Goal: Task Accomplishment & Management: Use online tool/utility

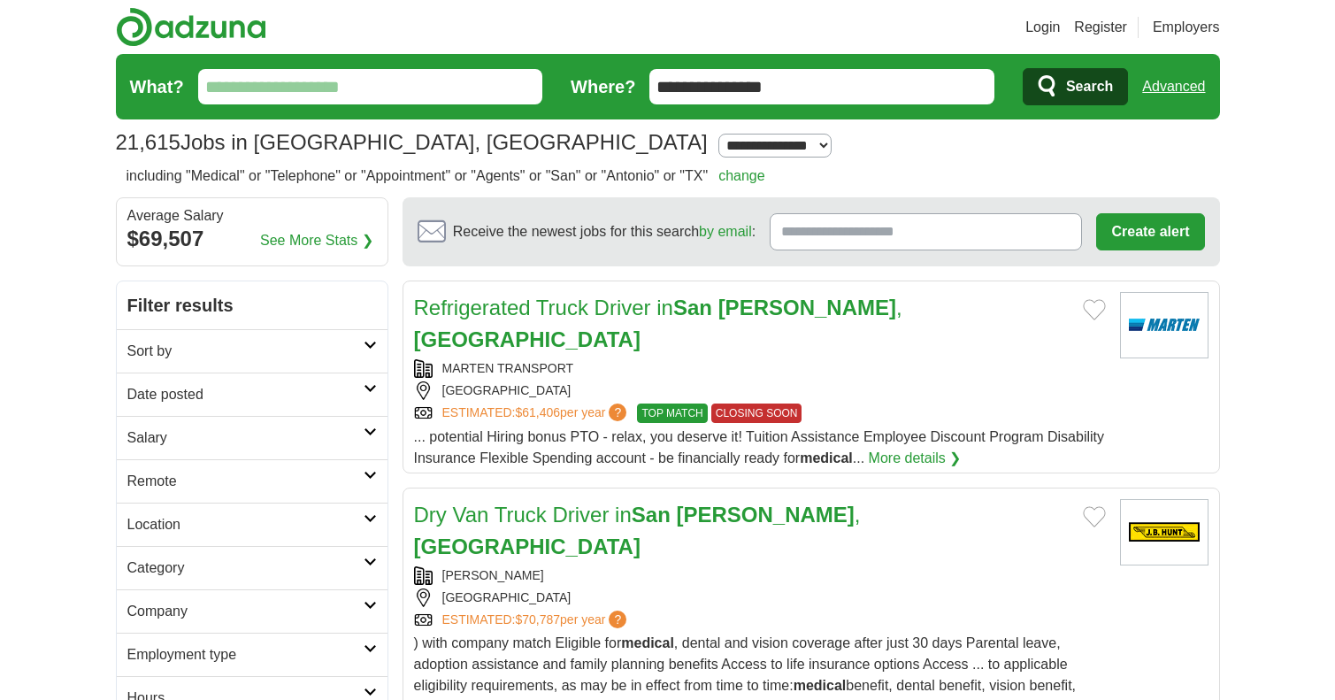
click at [237, 86] on input "What?" at bounding box center [370, 86] width 345 height 35
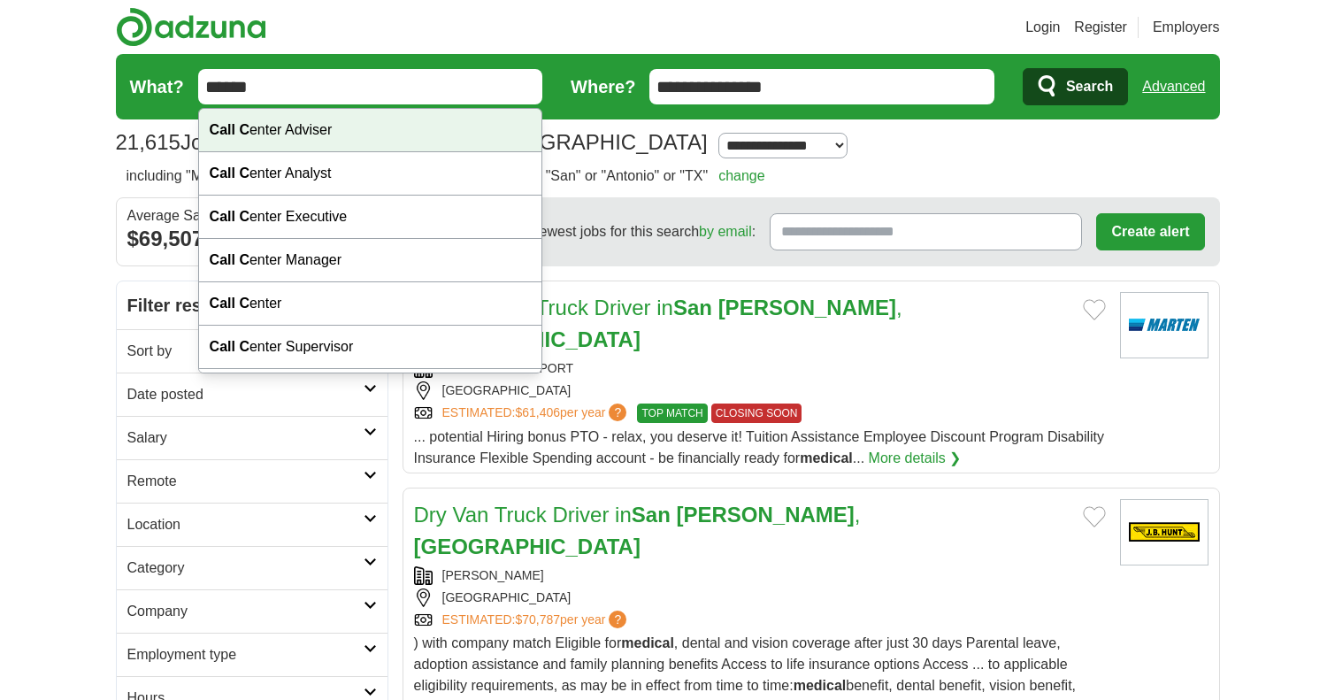
type input "******"
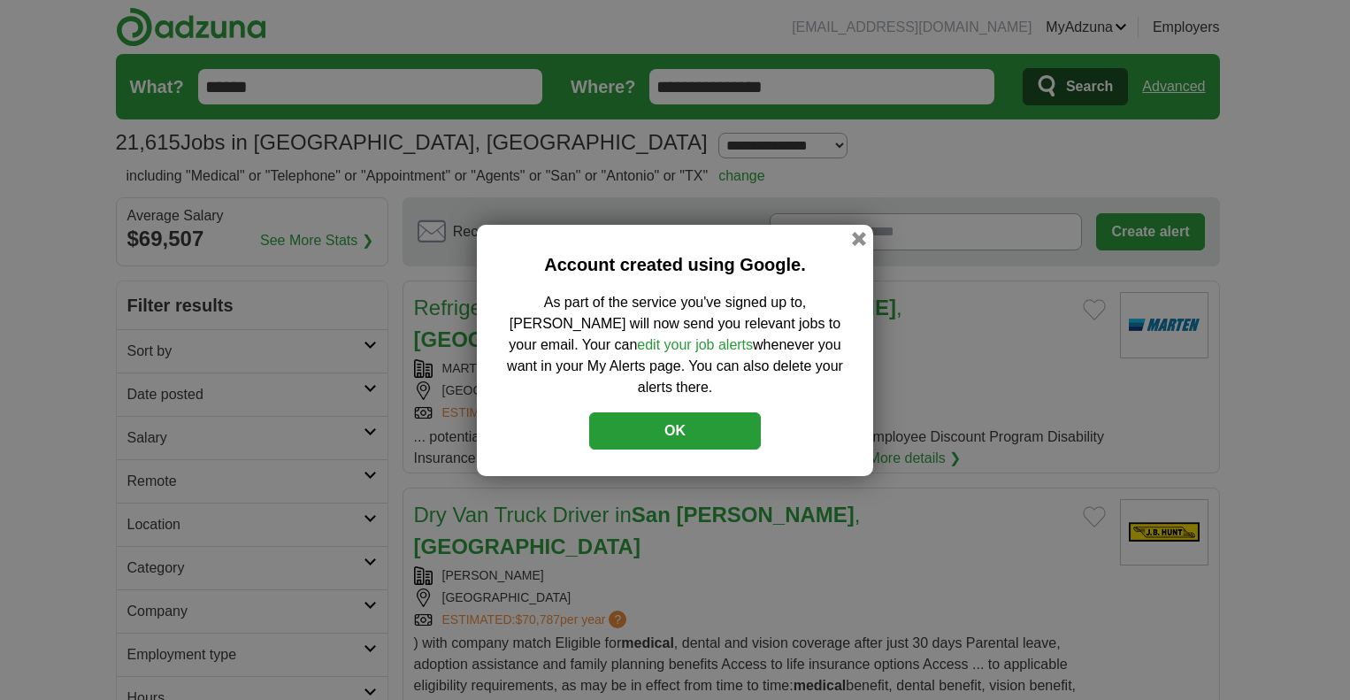
click at [637, 352] on link "edit your job alerts" at bounding box center [695, 344] width 116 height 15
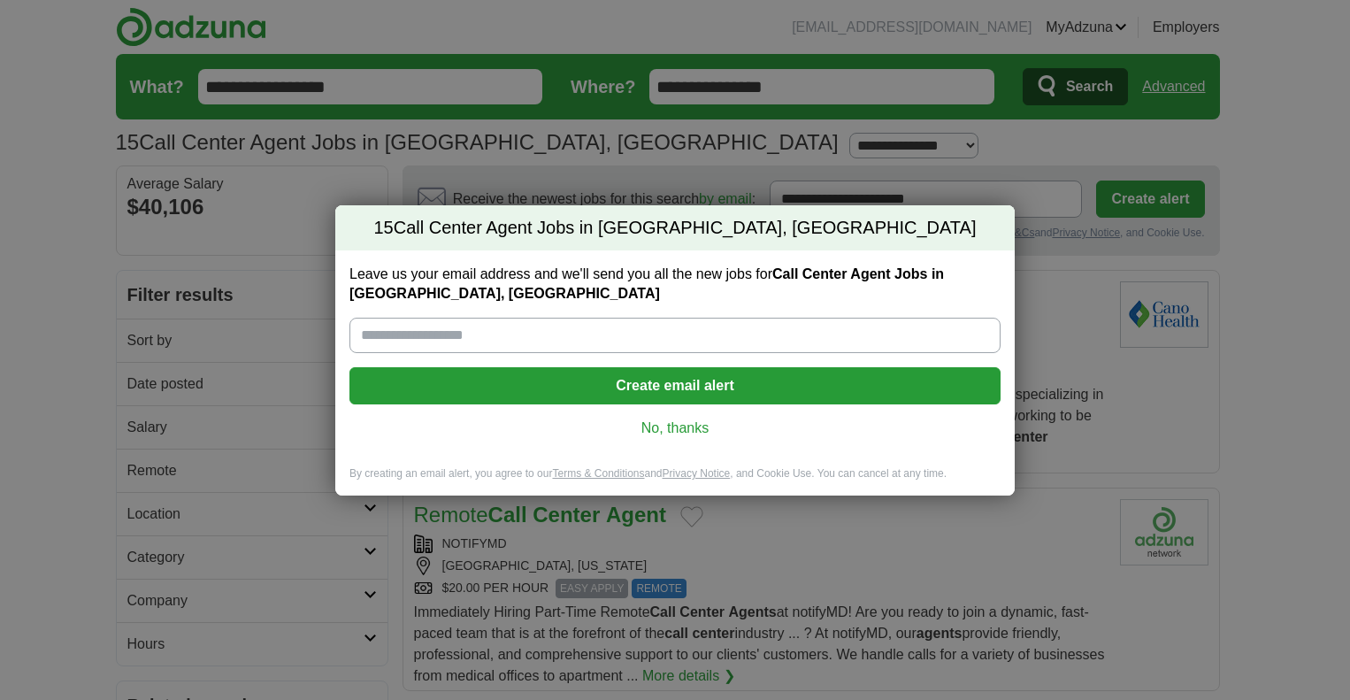
click at [690, 431] on link "No, thanks" at bounding box center [675, 428] width 623 height 19
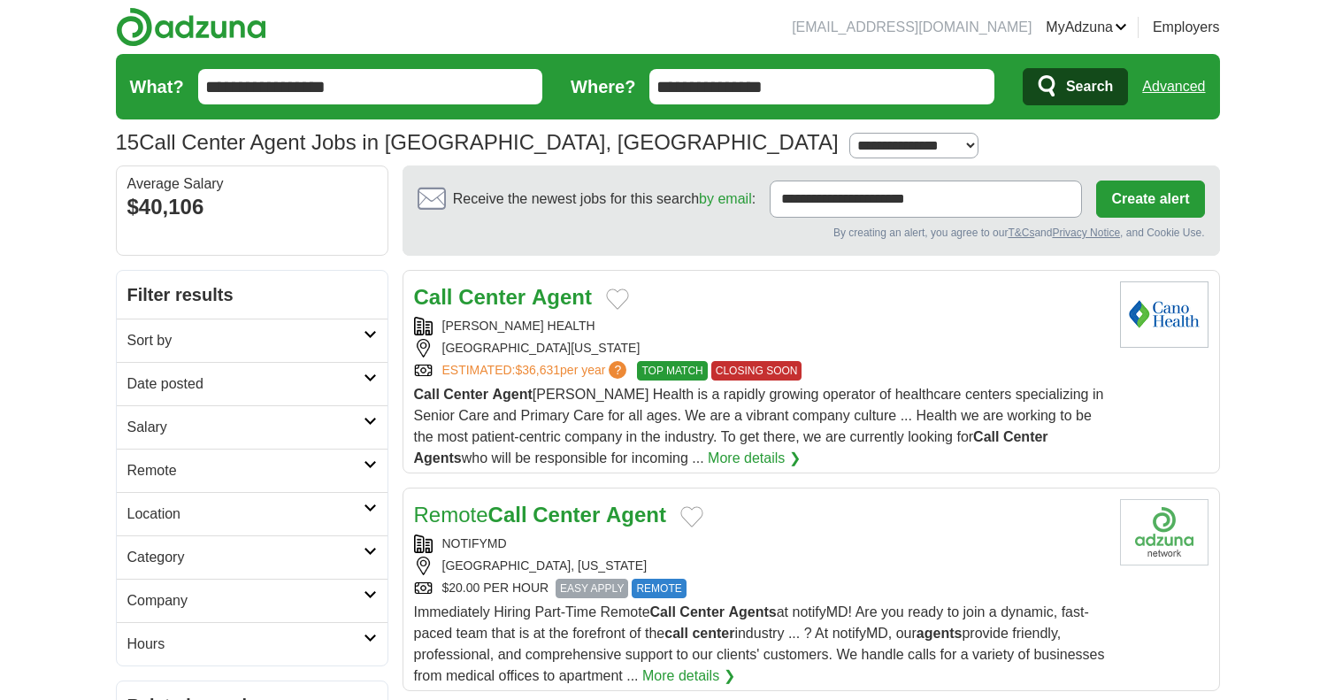
click at [850, 144] on select "**********" at bounding box center [914, 146] width 129 height 26
select select "**"
click at [850, 133] on select "**********" at bounding box center [914, 146] width 129 height 26
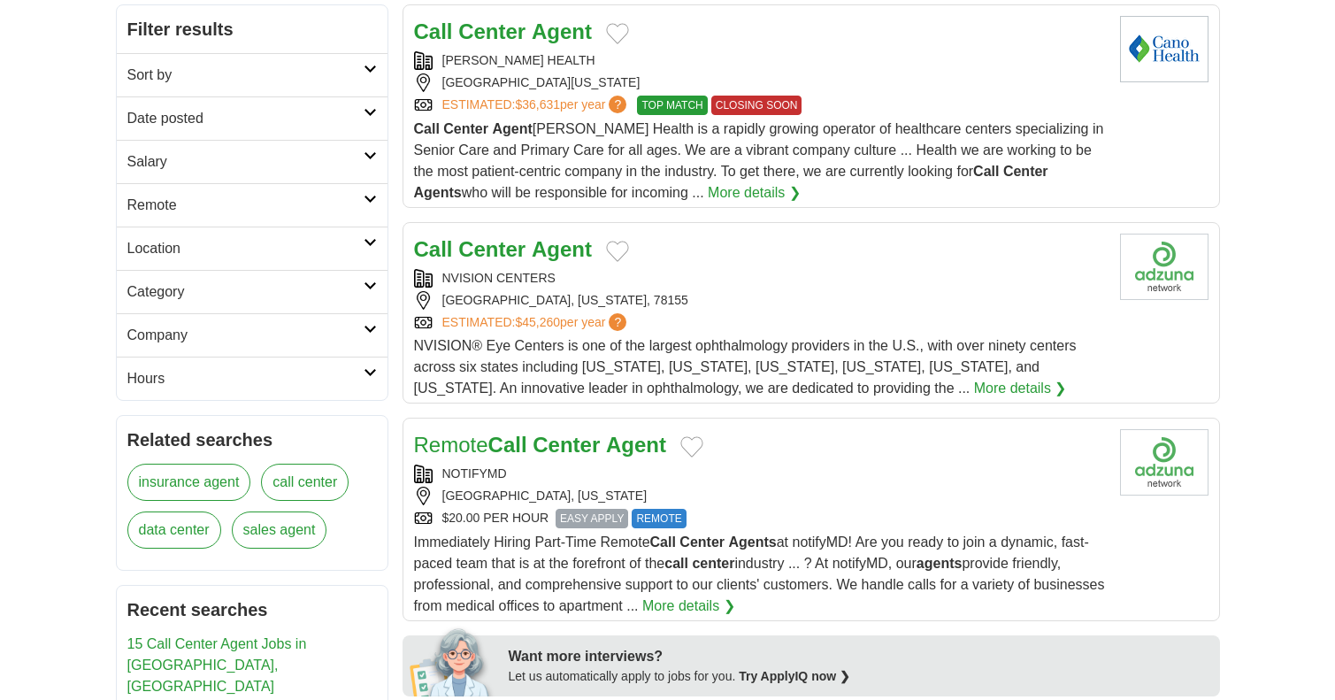
scroll to position [354, 0]
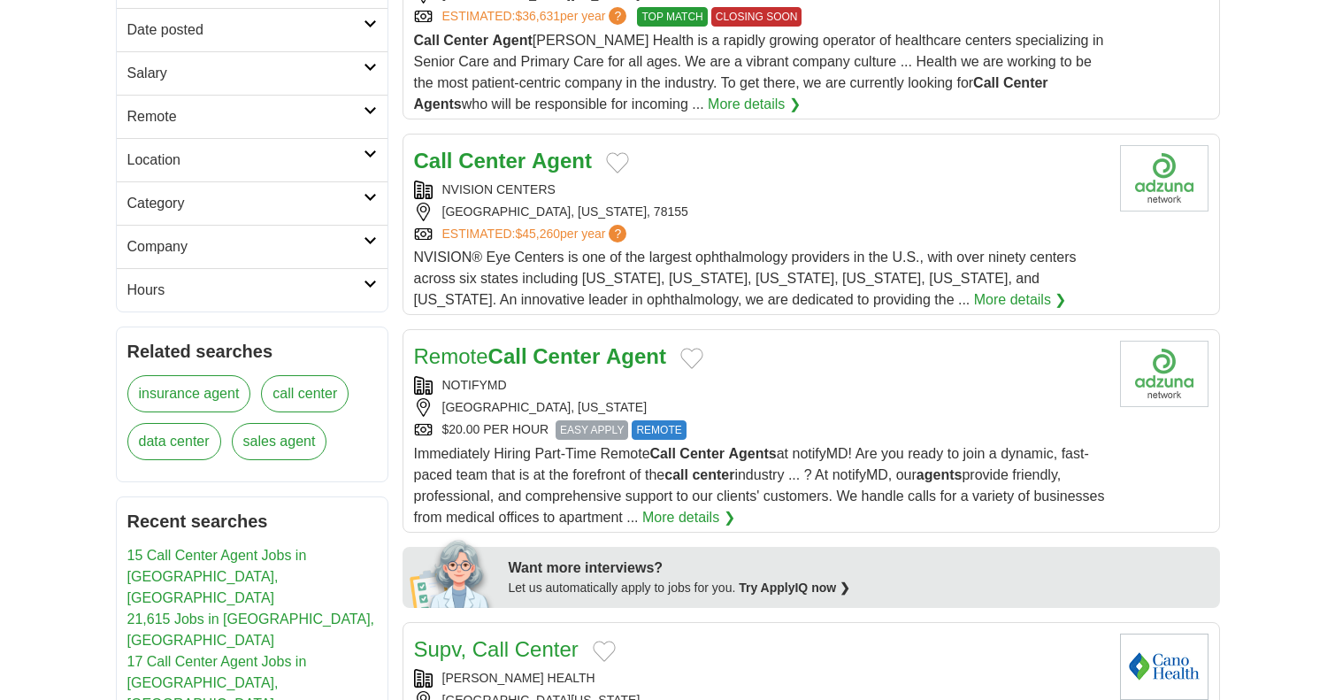
click at [734, 241] on div "ESTIMATED: $45,260 per year ?" at bounding box center [760, 234] width 692 height 19
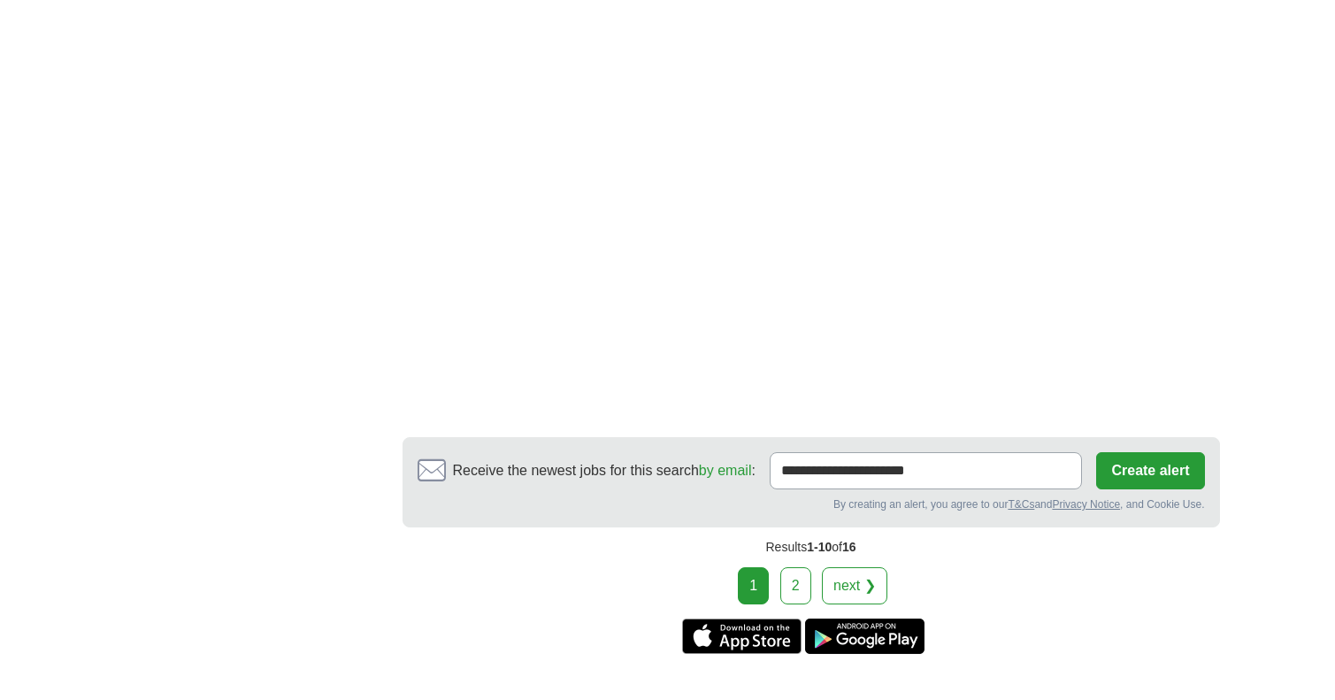
scroll to position [2743, 0]
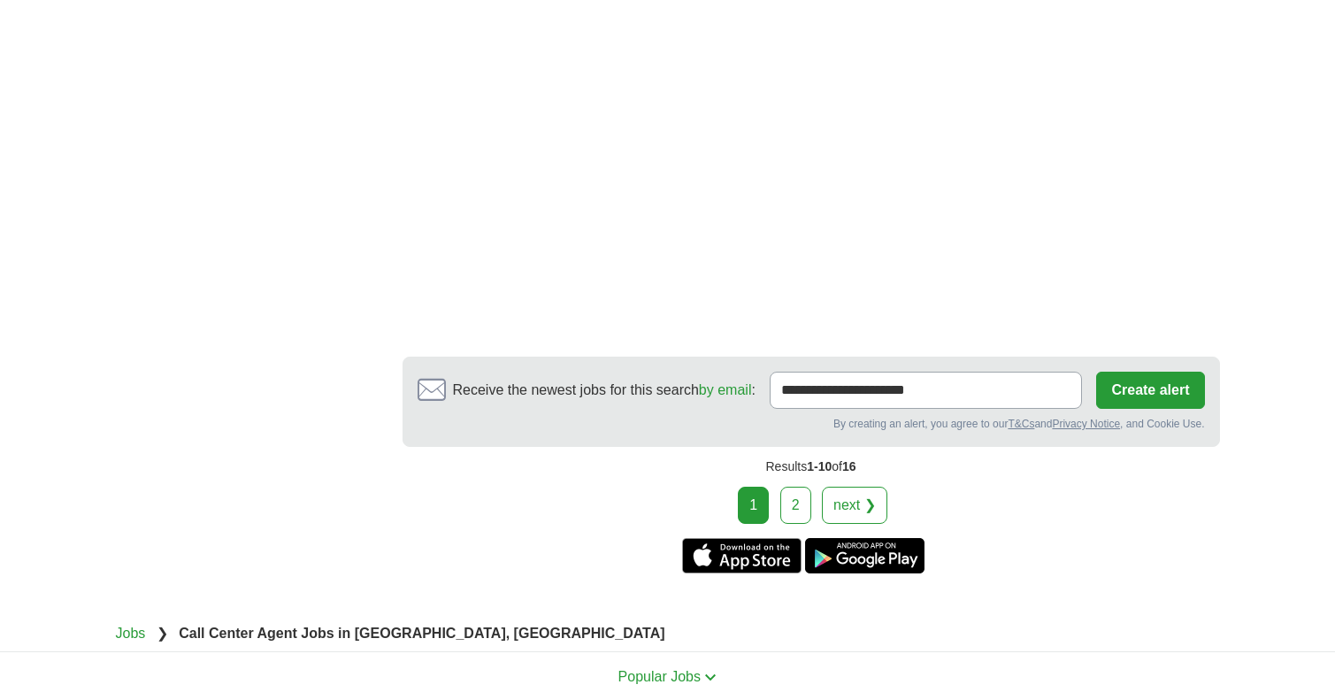
click at [856, 487] on link "next ❯" at bounding box center [854, 505] width 65 height 37
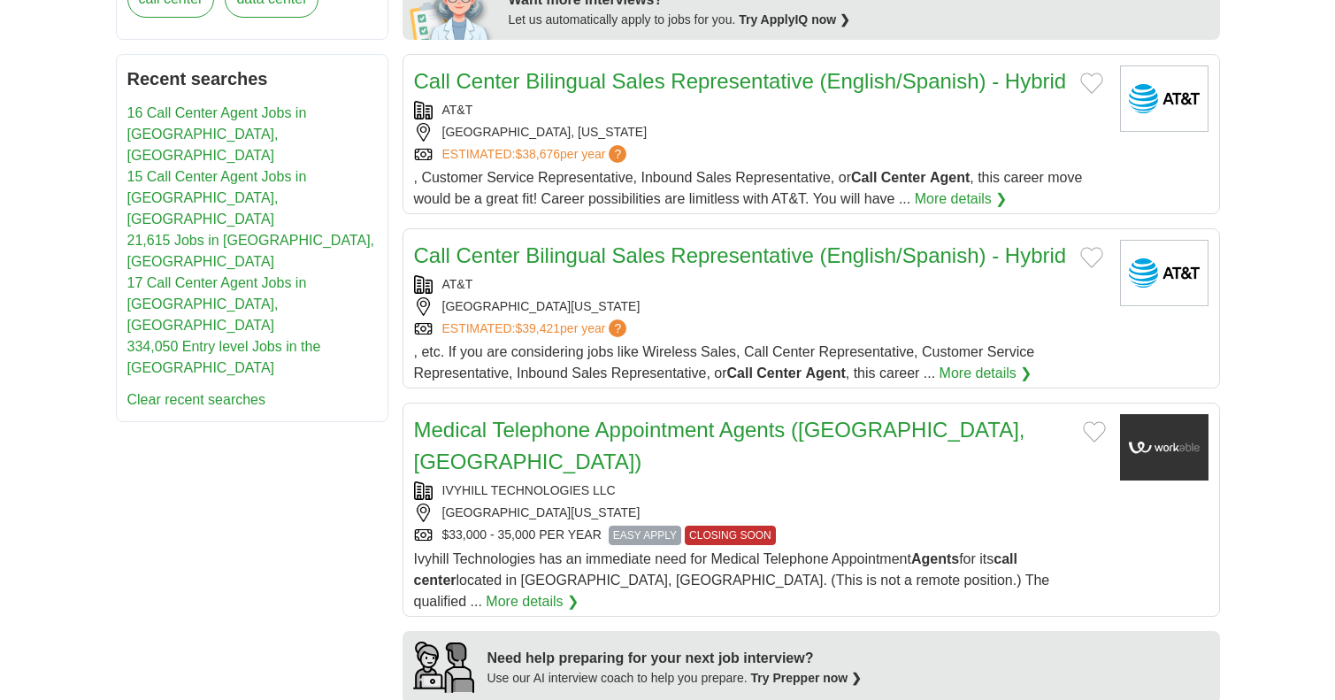
scroll to position [885, 0]
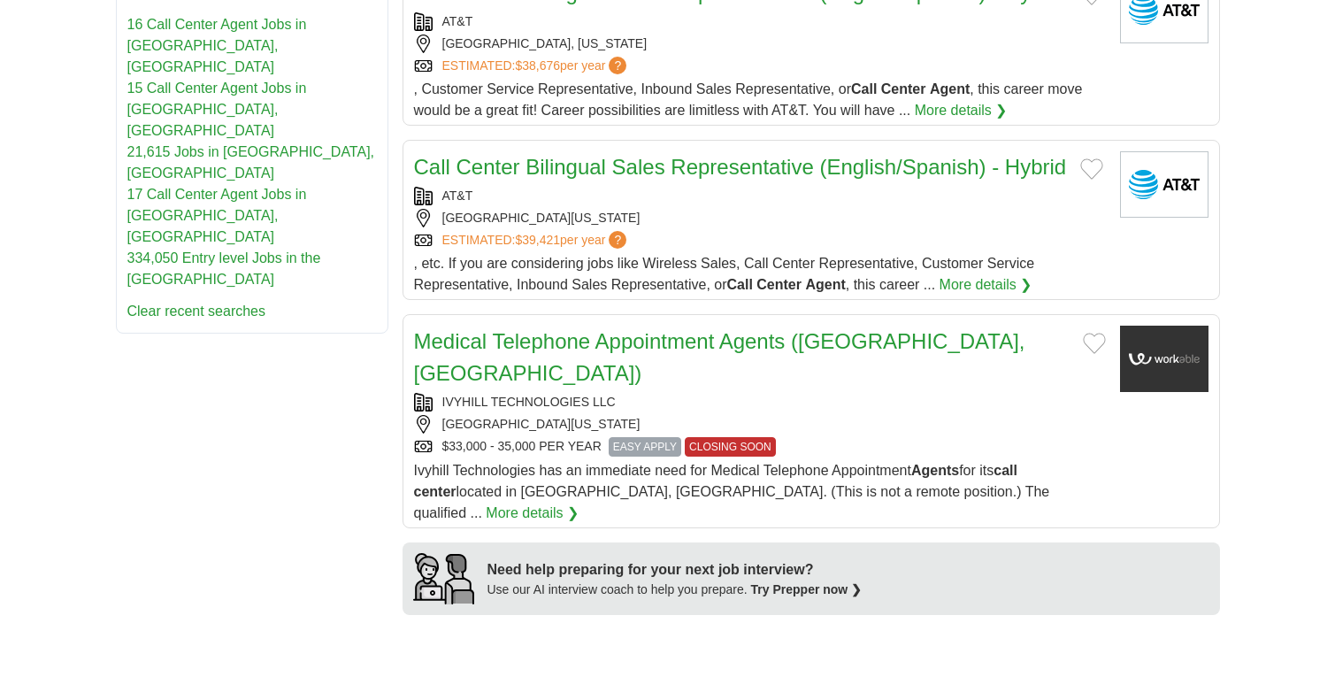
click at [630, 351] on link "Medical Telephone Appointment Agents (San Antonio, TX)" at bounding box center [719, 357] width 611 height 56
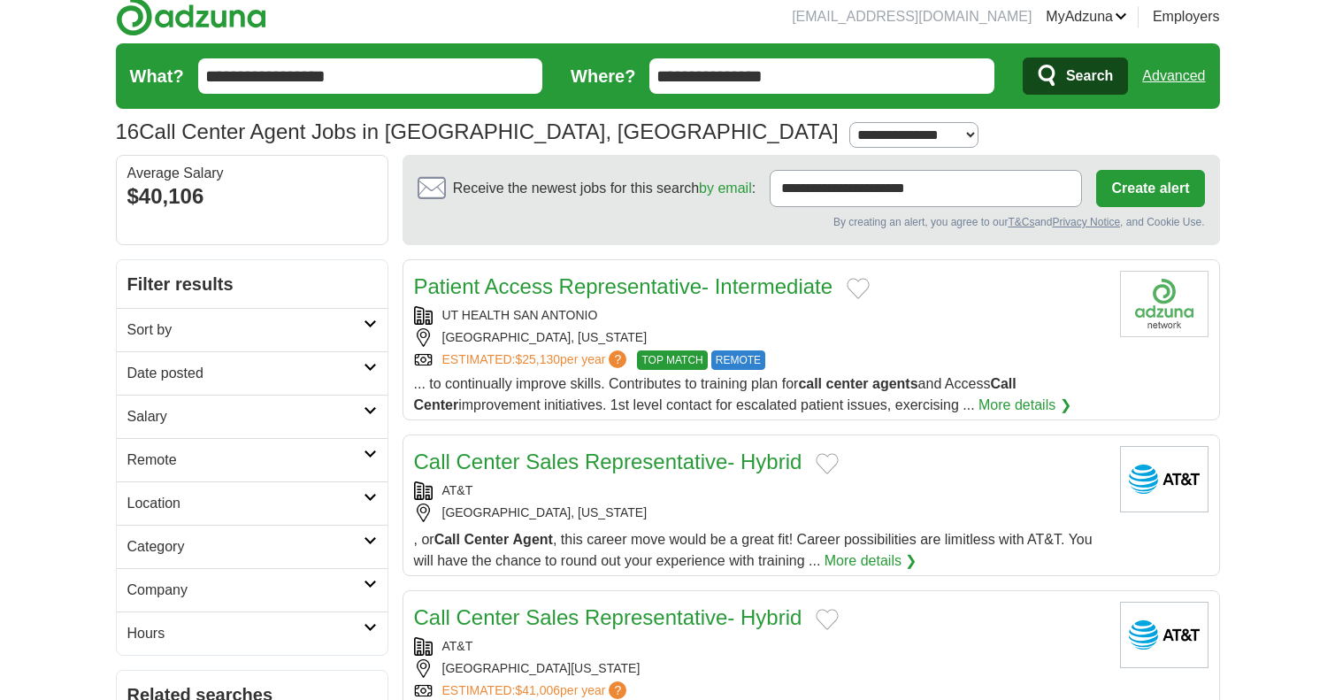
scroll to position [0, 0]
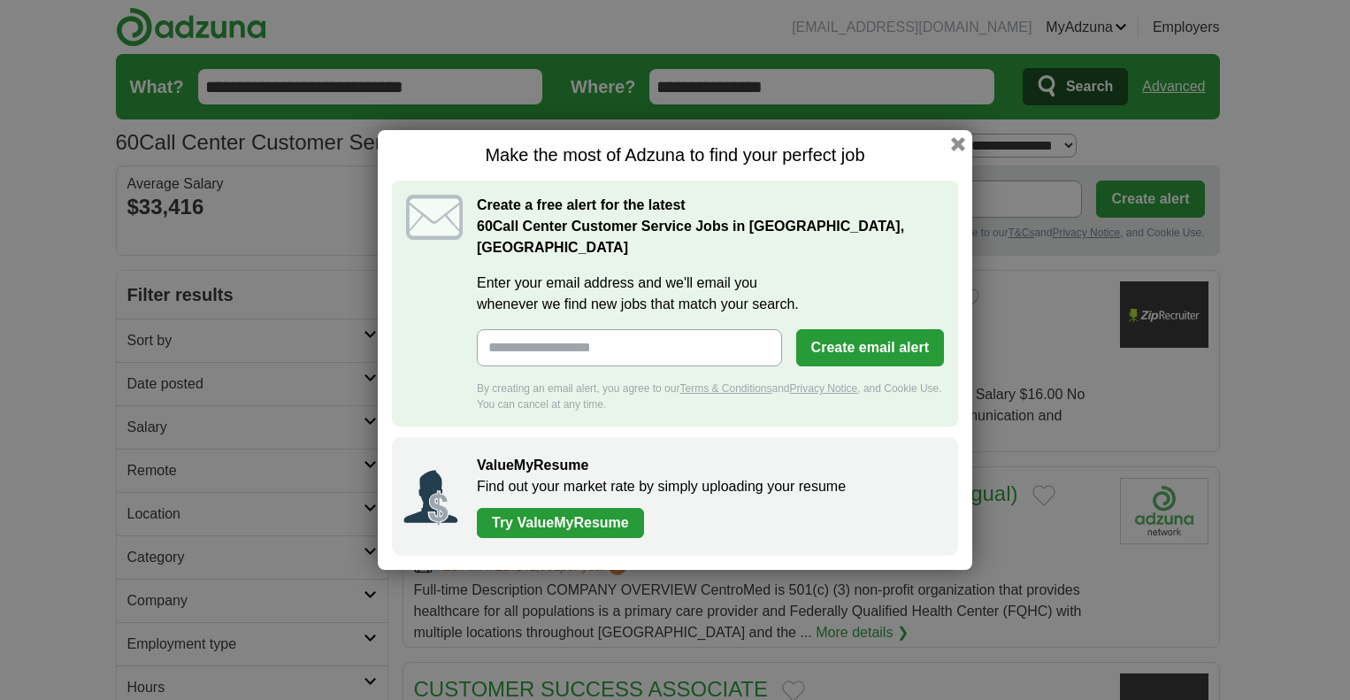
click at [964, 151] on button "button" at bounding box center [958, 144] width 14 height 14
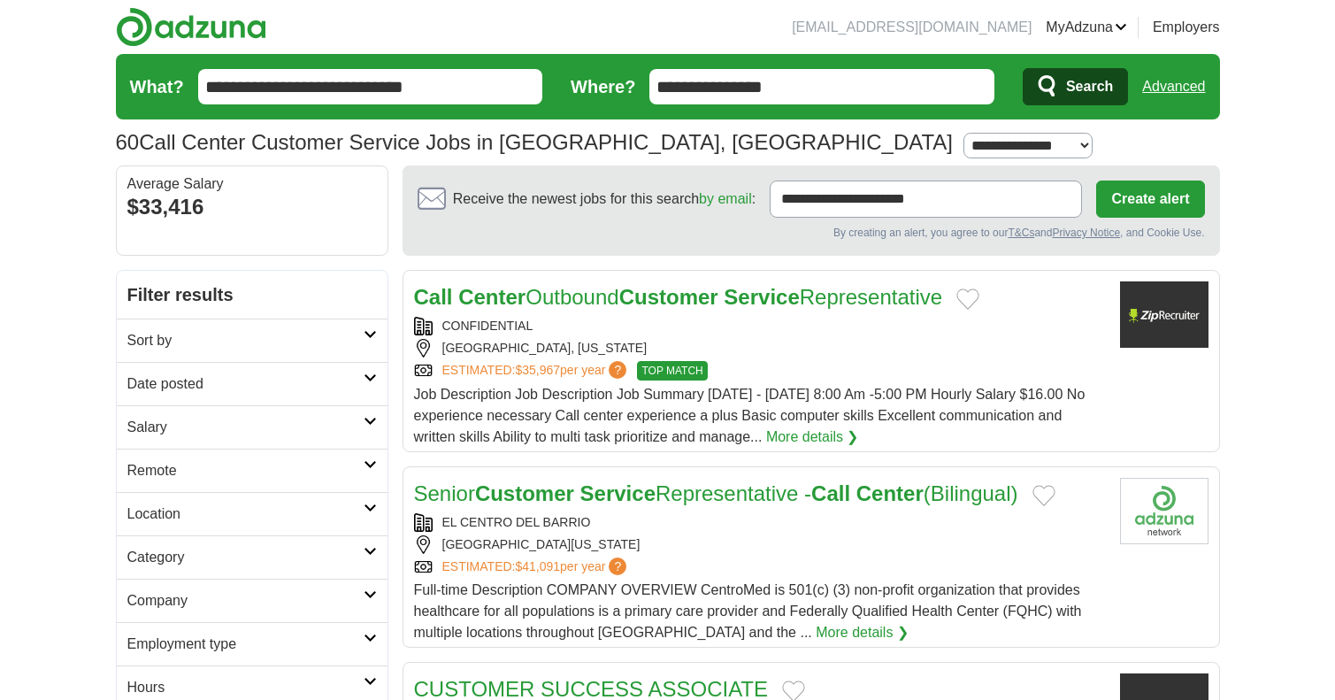
click at [750, 304] on strong "Service" at bounding box center [761, 297] width 75 height 24
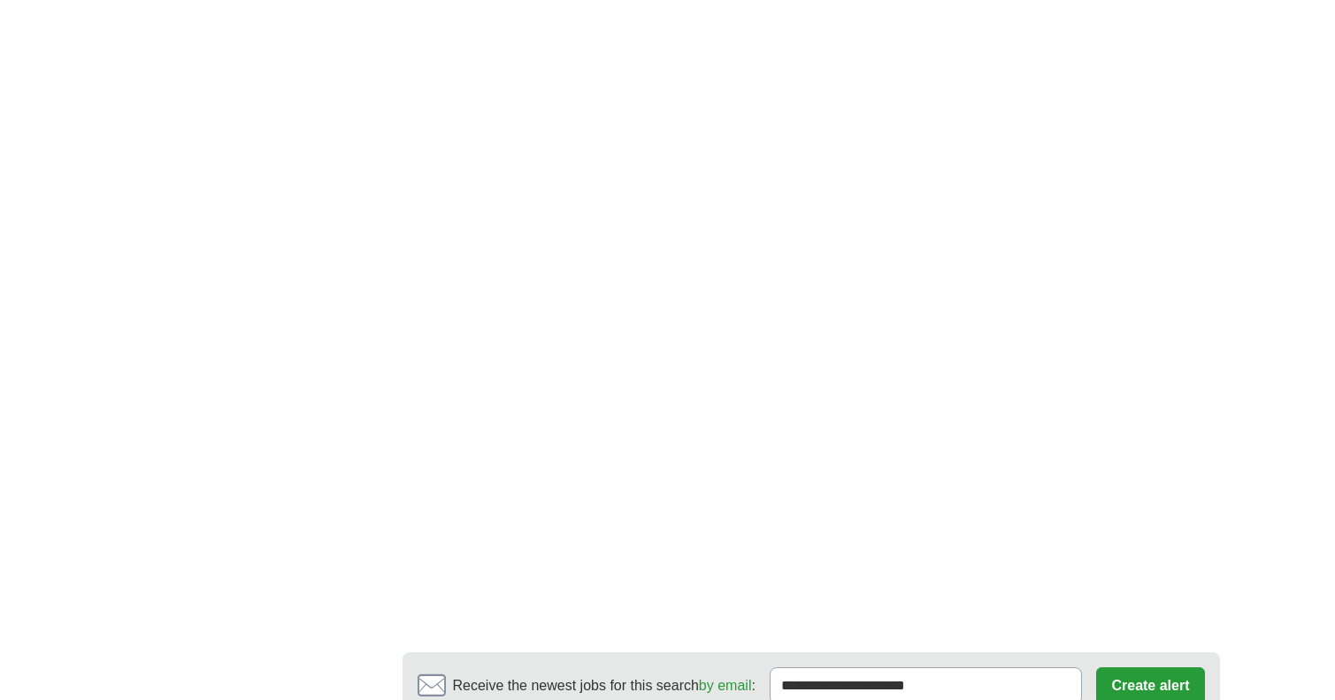
scroll to position [2566, 0]
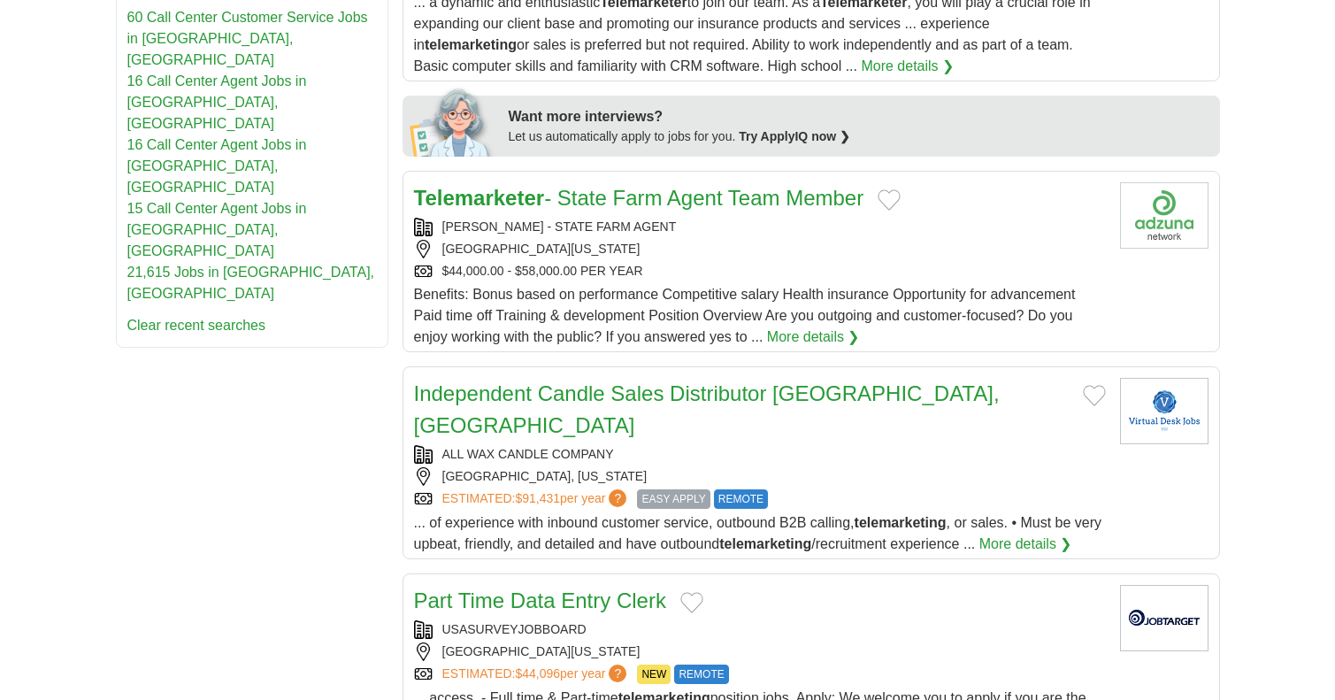
scroll to position [796, 0]
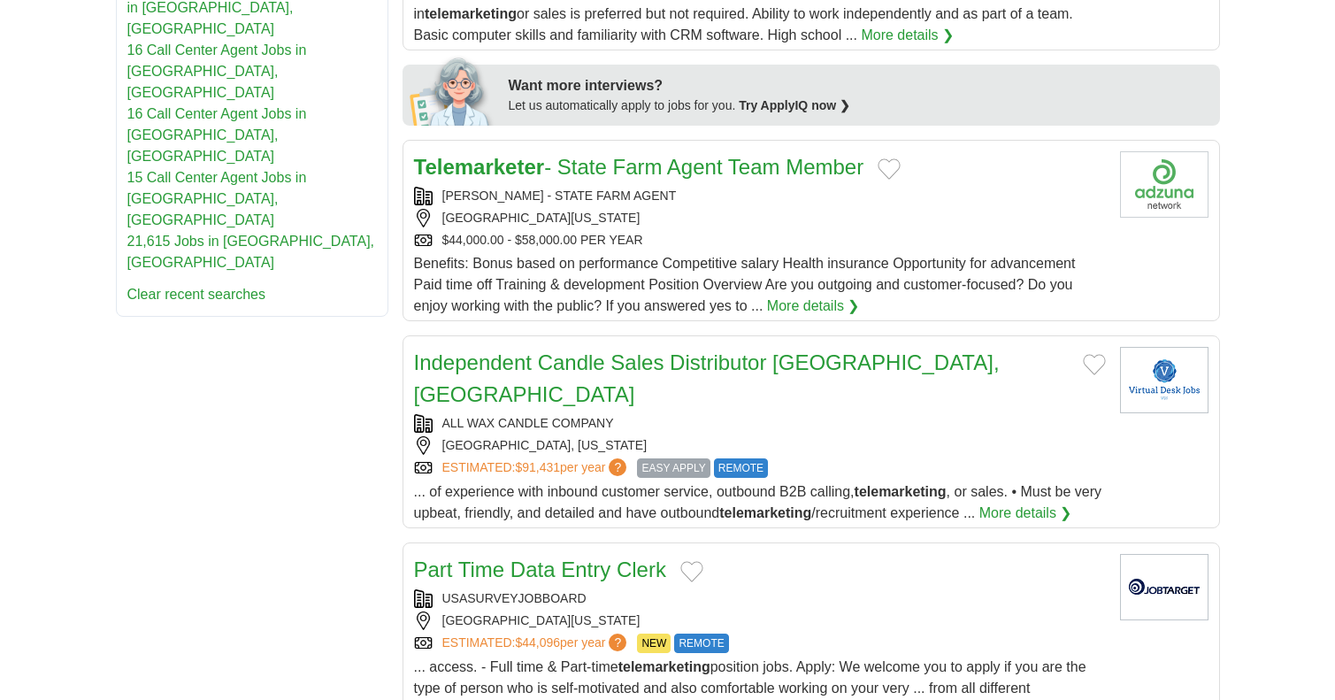
click at [825, 436] on div "[GEOGRAPHIC_DATA], [US_STATE]" at bounding box center [760, 445] width 692 height 19
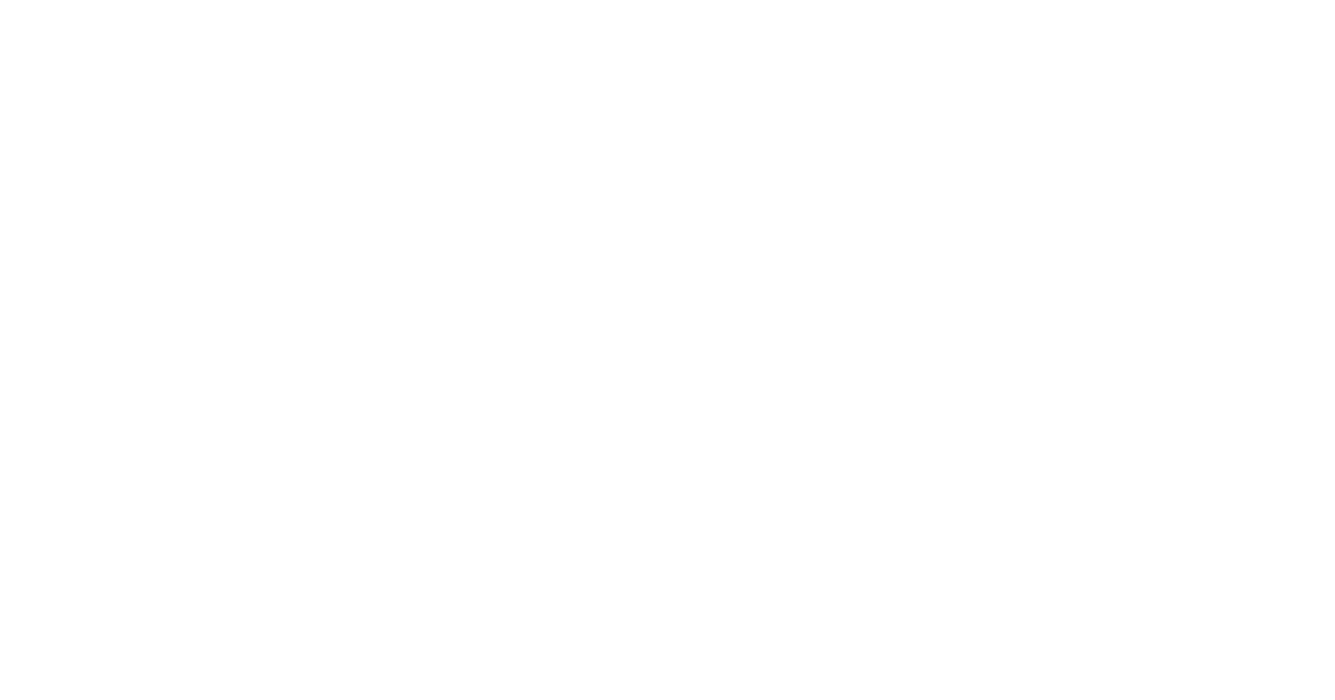
scroll to position [3009, 0]
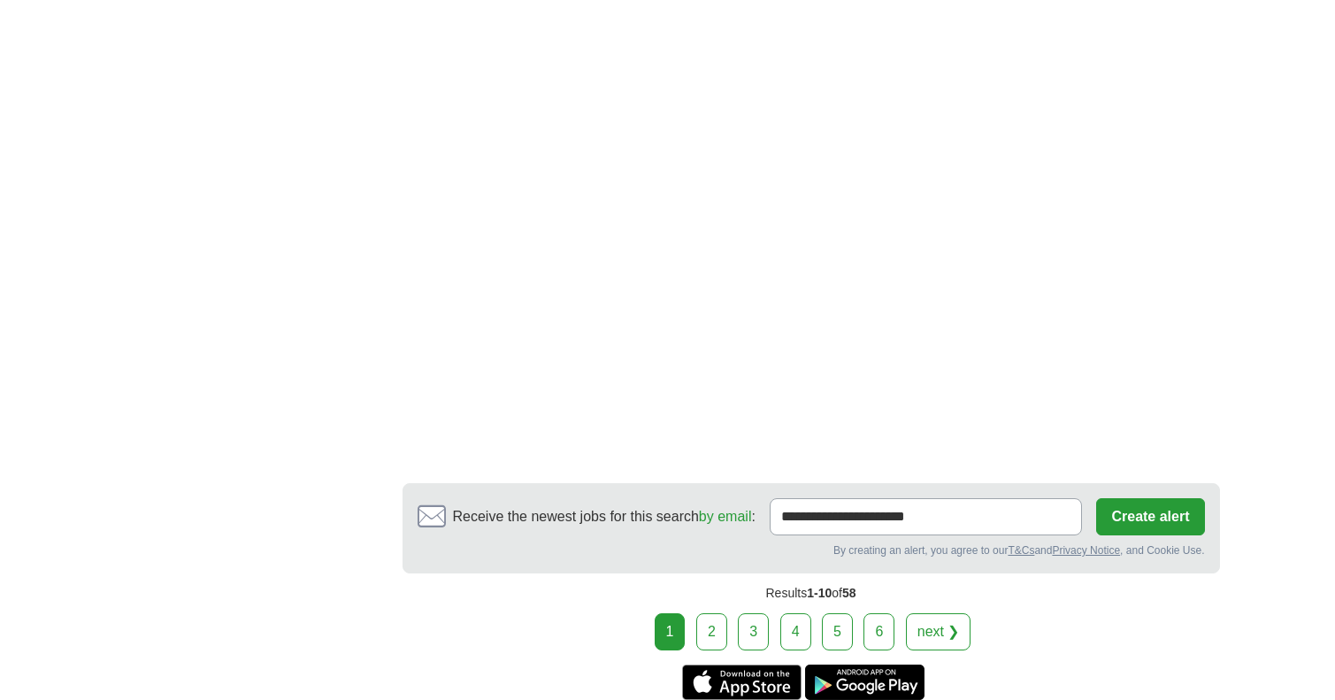
click at [929, 613] on link "next ❯" at bounding box center [938, 631] width 65 height 37
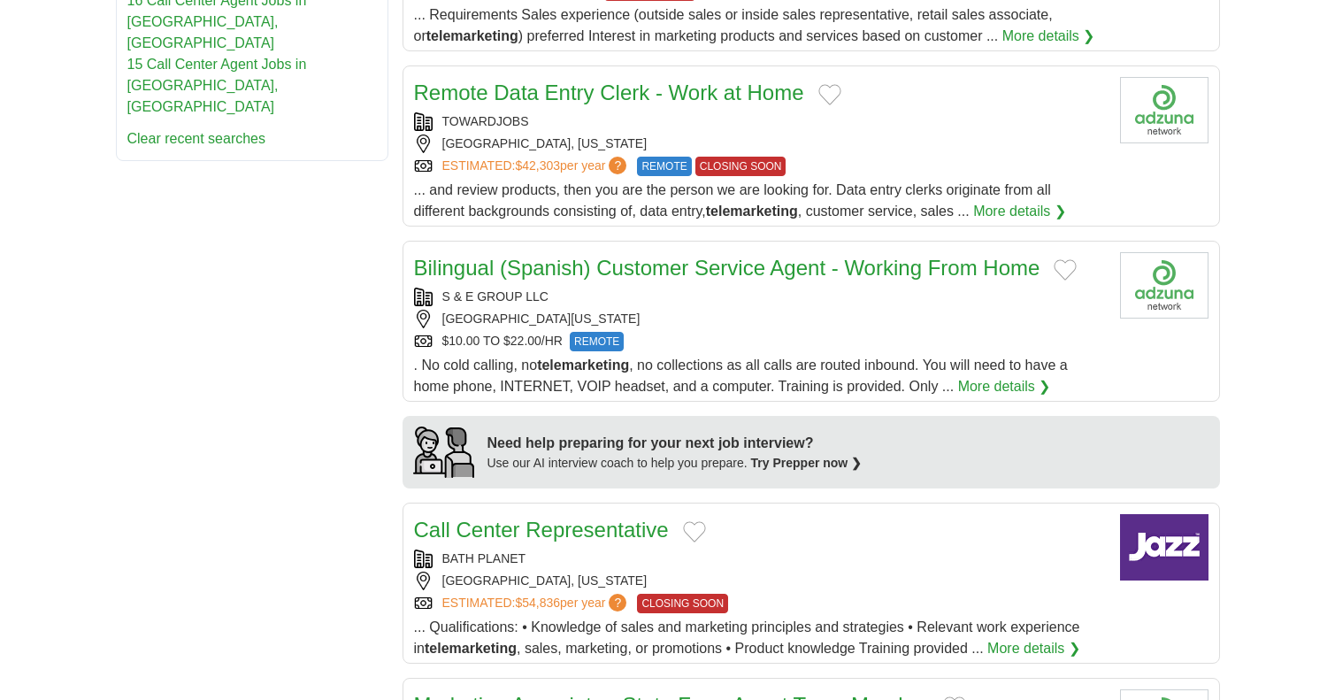
scroll to position [885, 0]
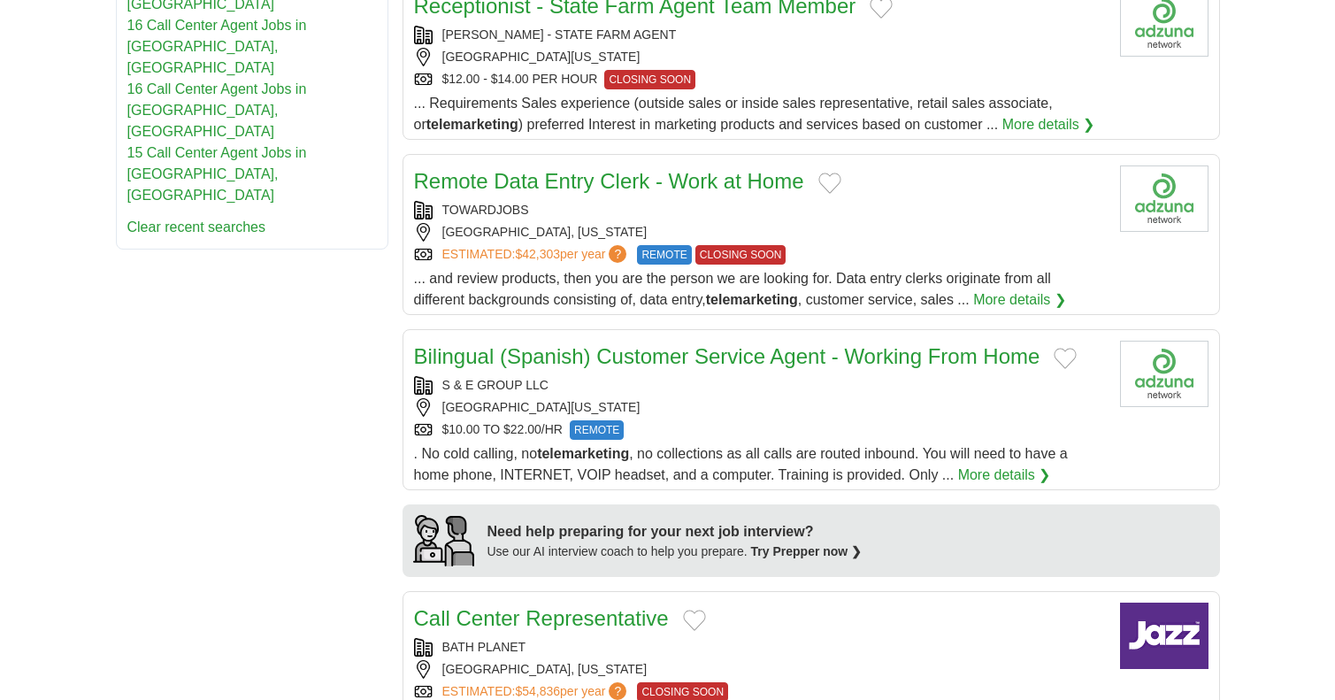
click at [826, 224] on div "[GEOGRAPHIC_DATA], [US_STATE]" at bounding box center [760, 232] width 692 height 19
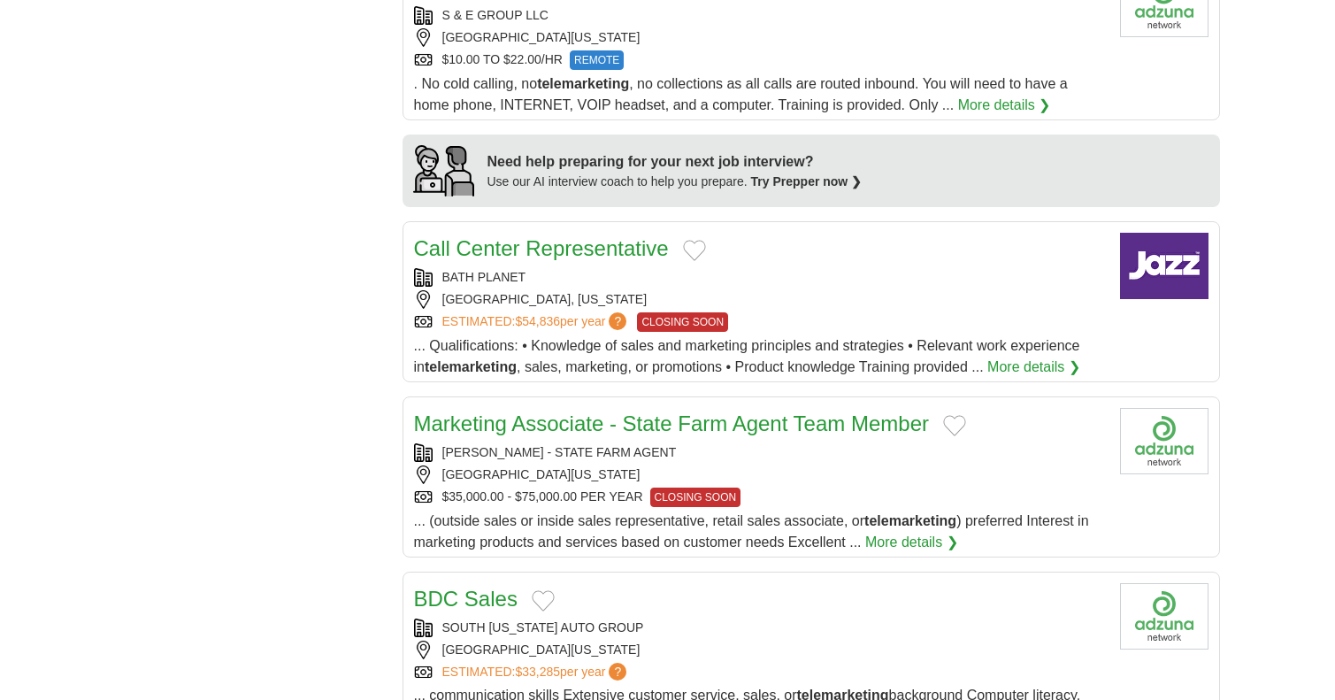
scroll to position [1327, 0]
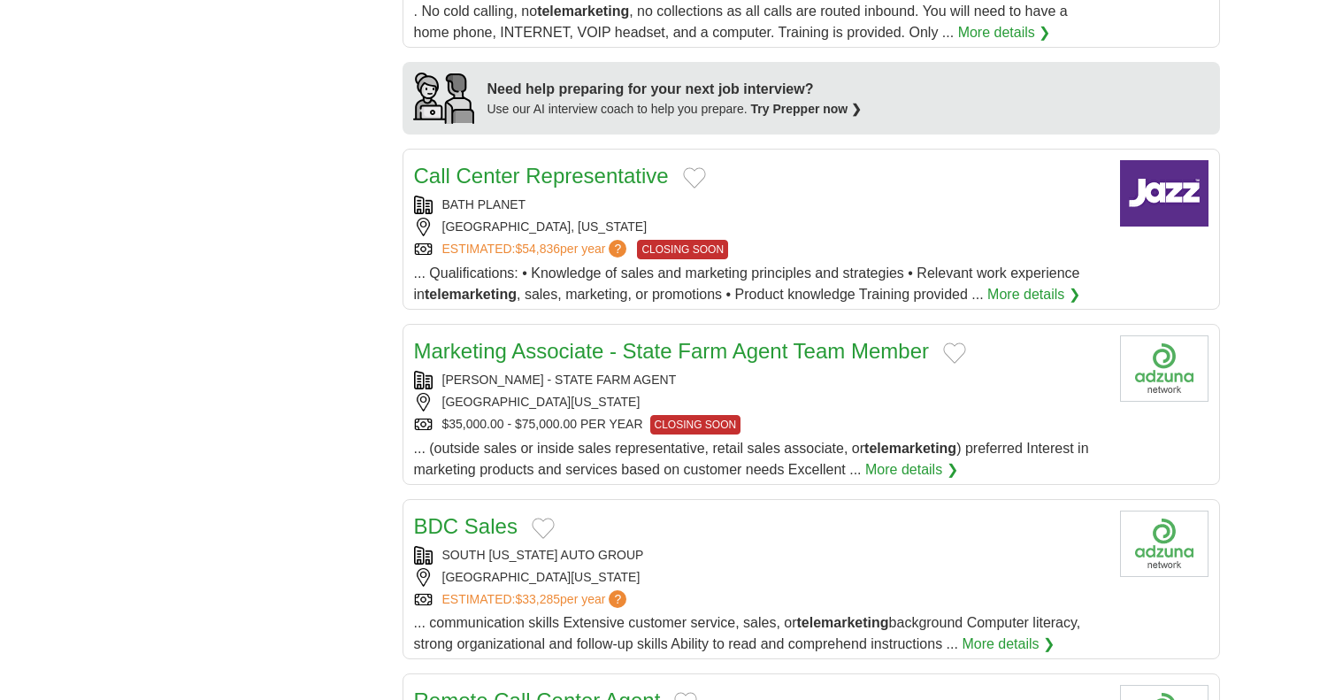
click at [760, 379] on div "JEFF ELLIS - STATE FARM AGENT" at bounding box center [760, 380] width 692 height 19
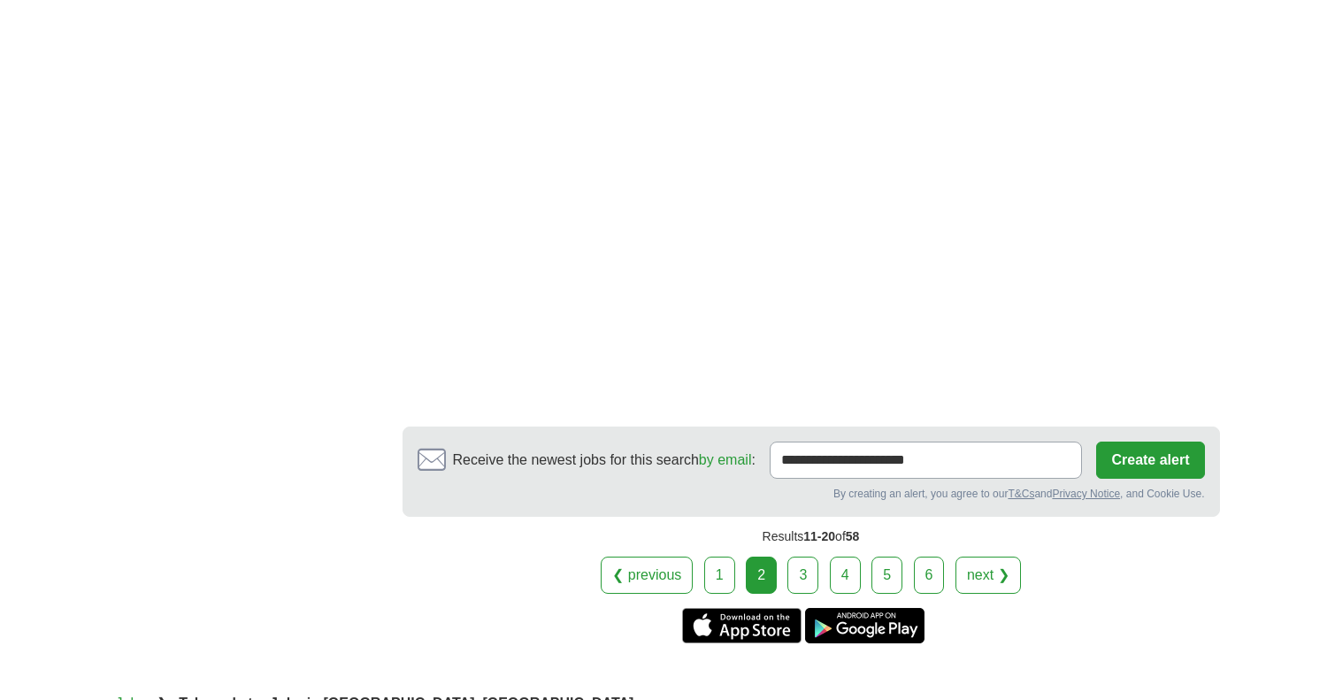
scroll to position [2655, 0]
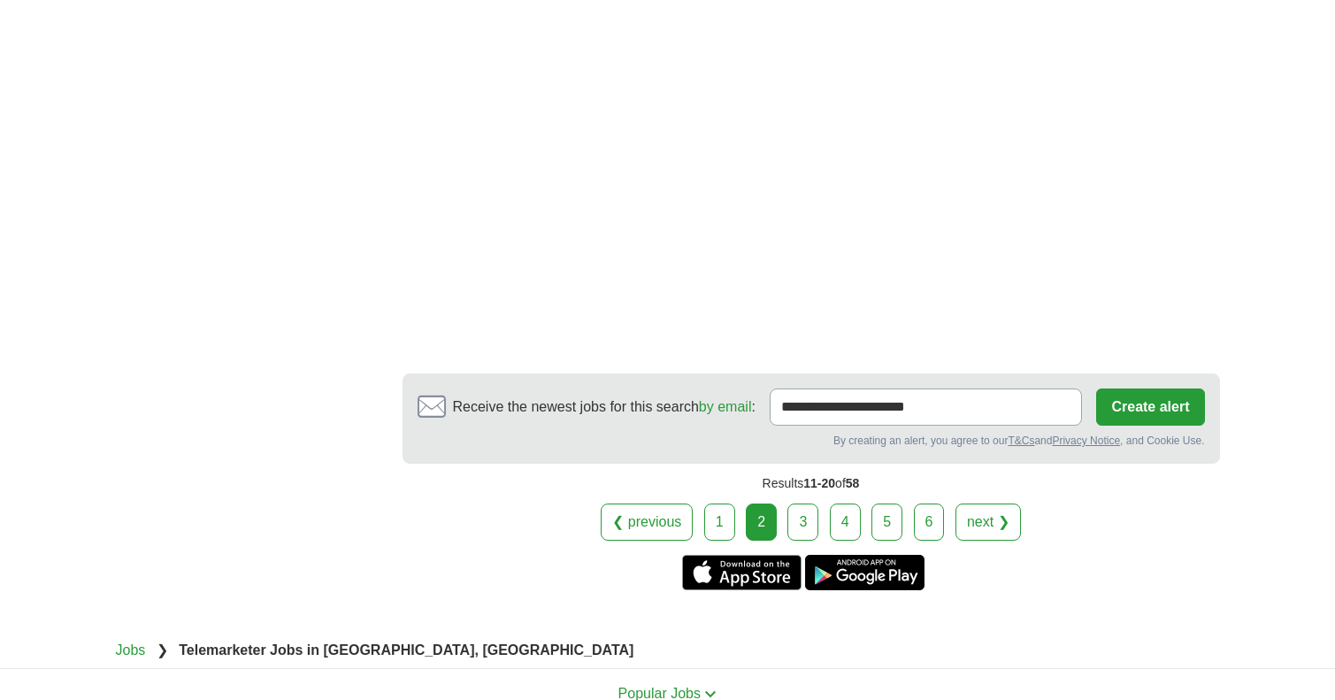
click at [997, 533] on link "next ❯" at bounding box center [988, 522] width 65 height 37
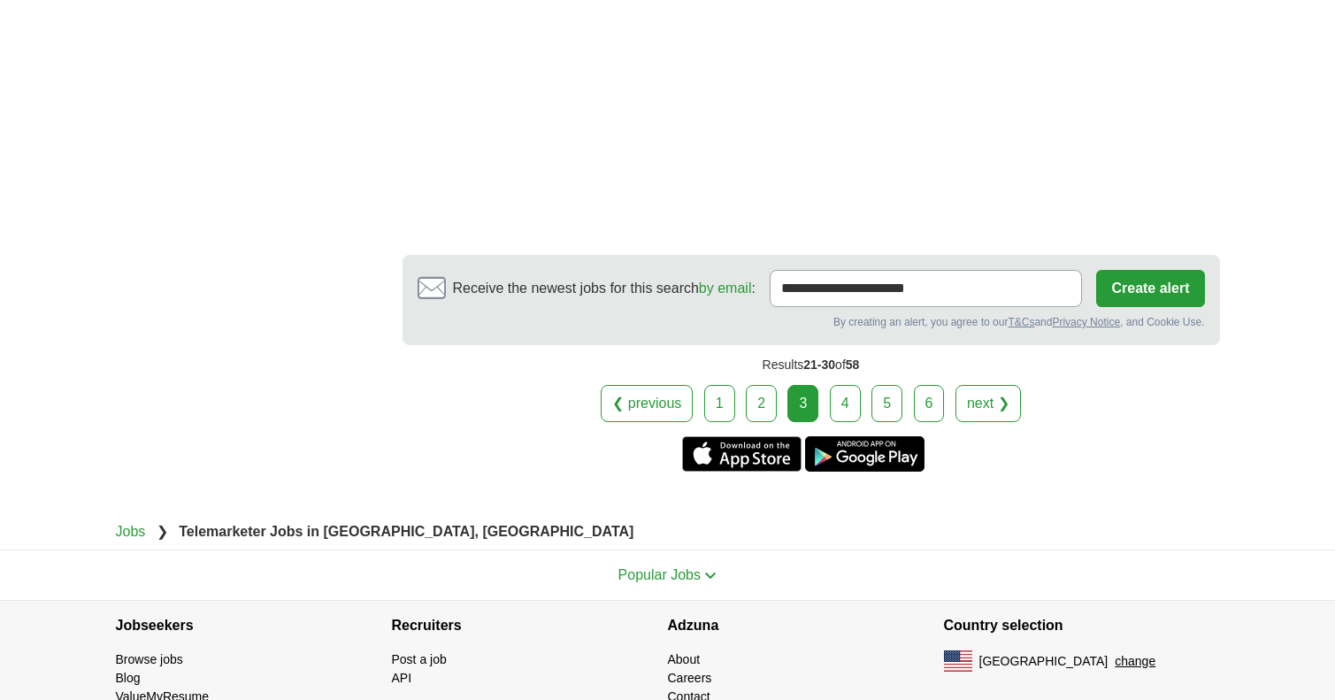
scroll to position [2920, 0]
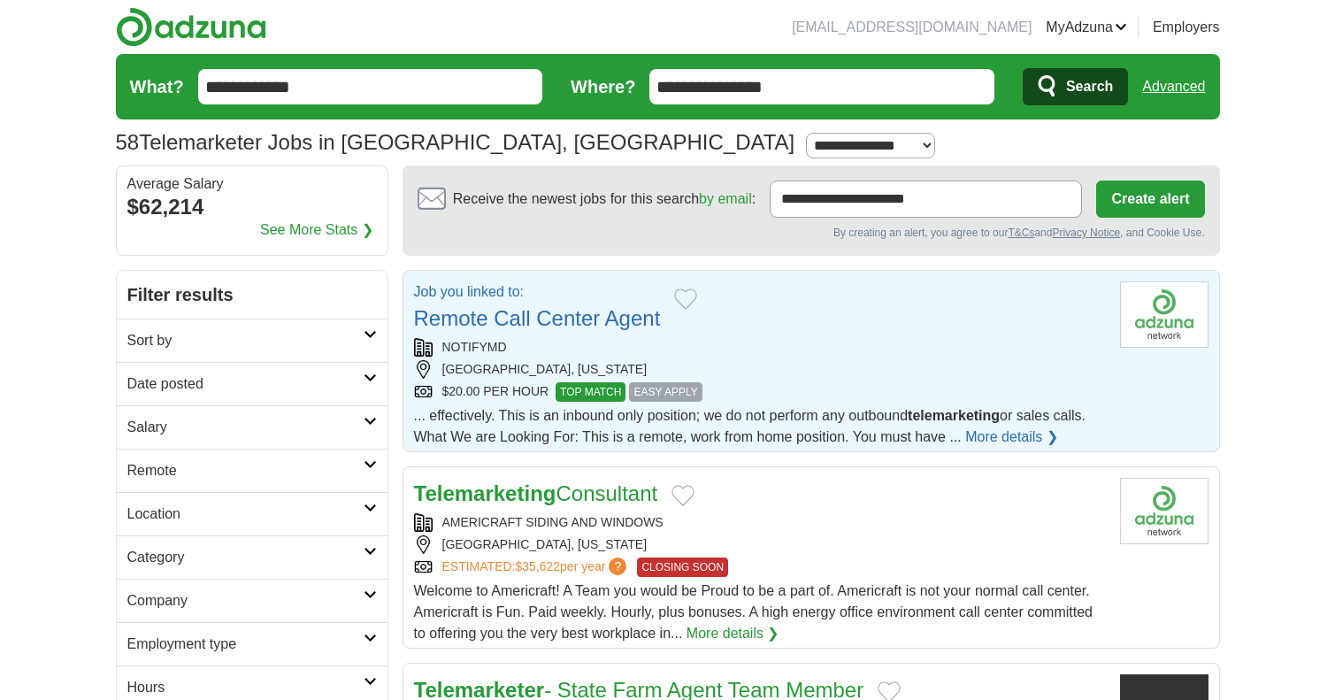
click at [778, 355] on div "NOTIFYMD" at bounding box center [760, 347] width 692 height 19
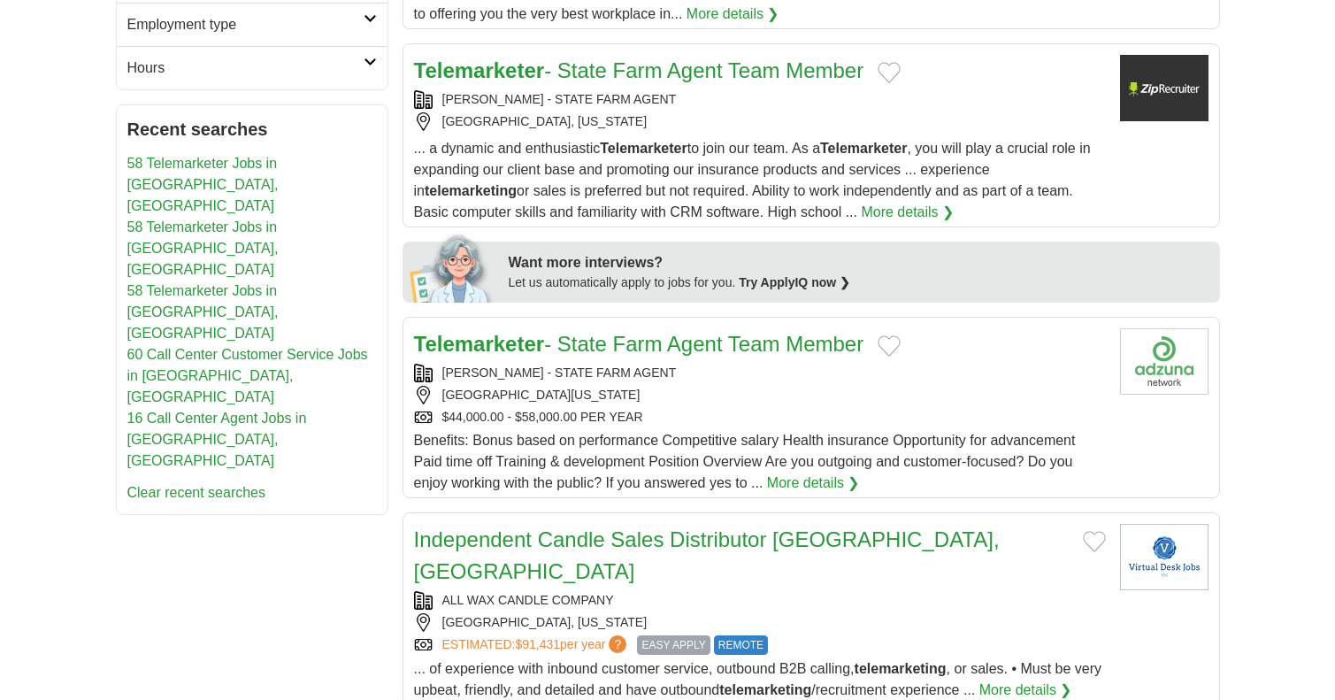
scroll to position [531, 0]
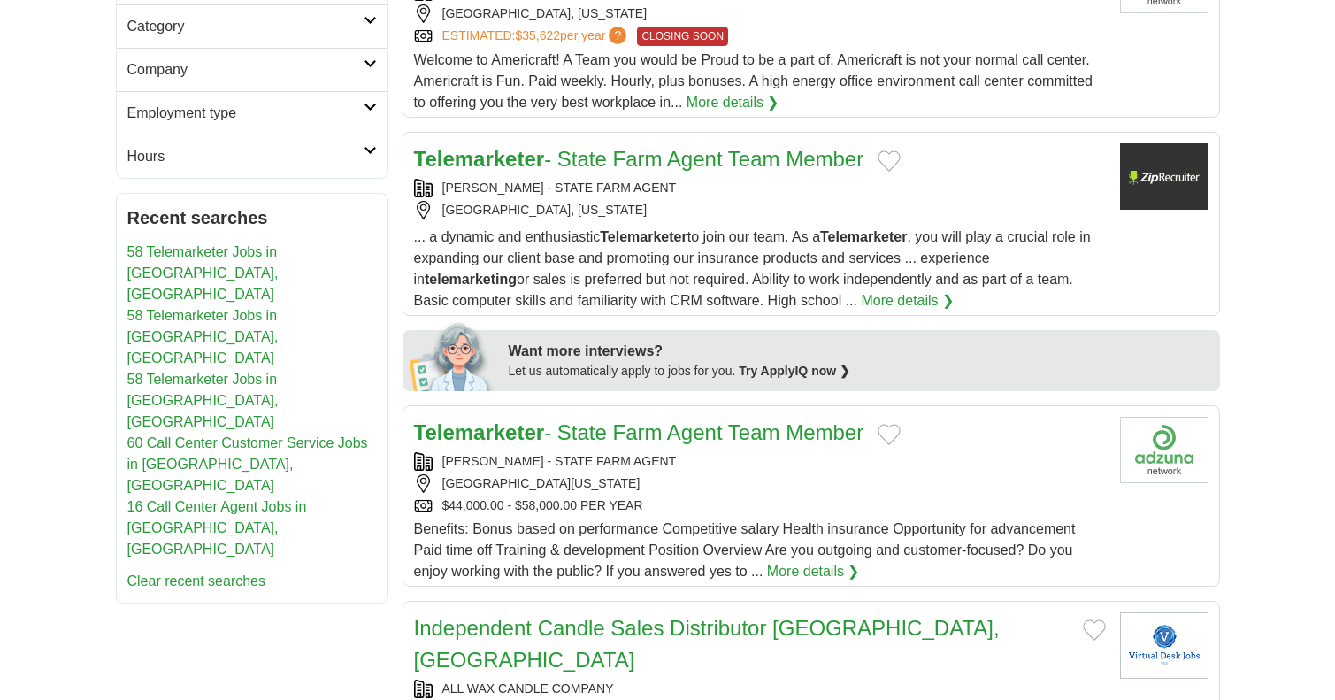
click at [810, 187] on div "LORENA VILLA - STATE FARM AGENT" at bounding box center [760, 188] width 692 height 19
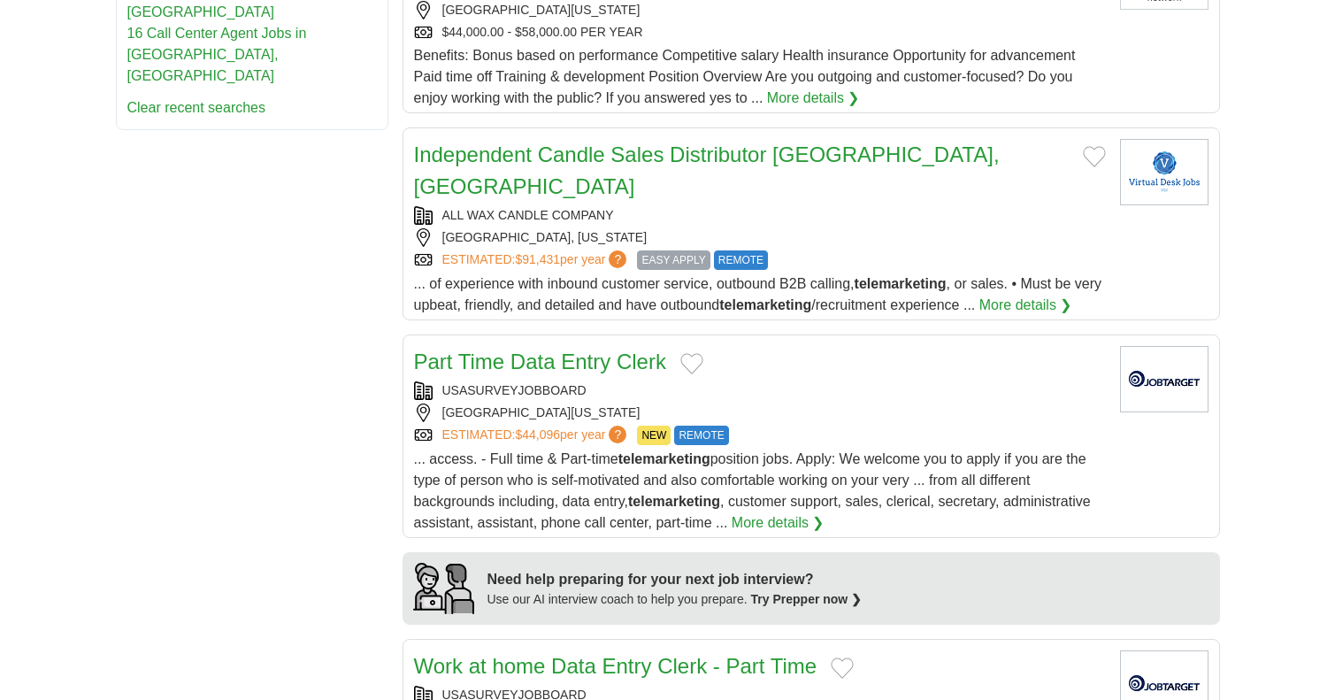
scroll to position [973, 0]
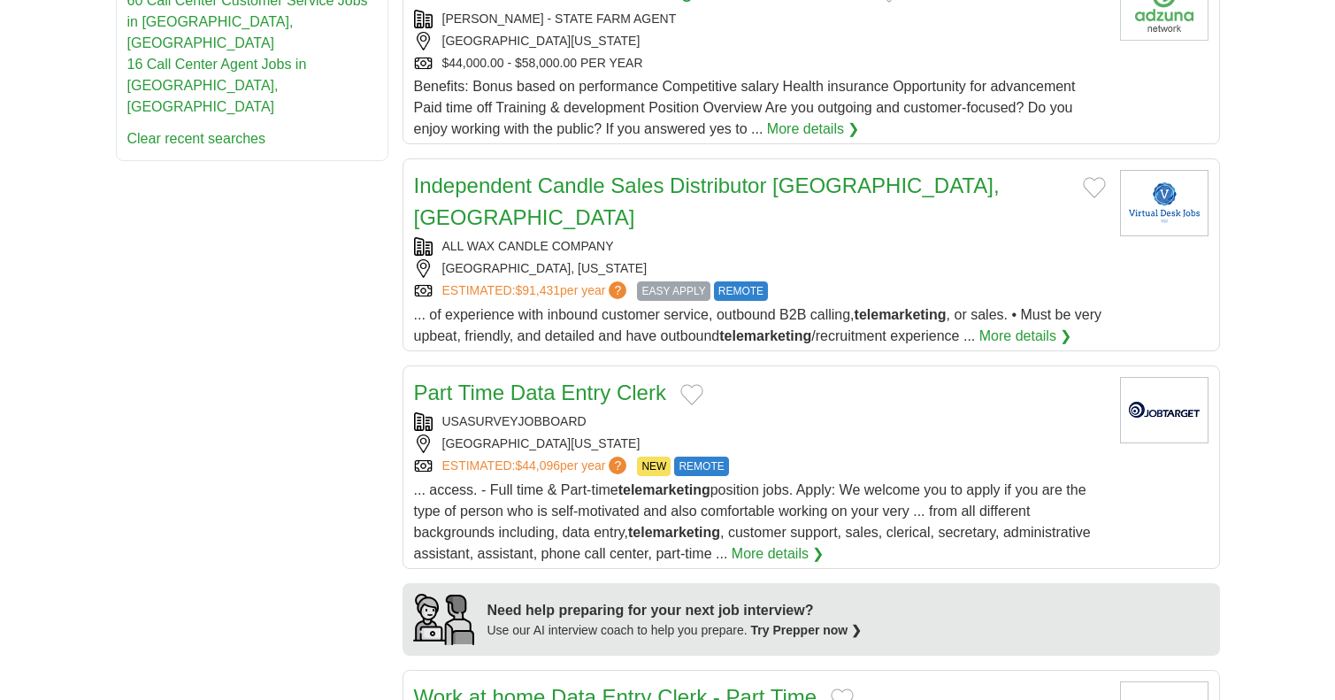
click at [856, 259] on div "[GEOGRAPHIC_DATA], [US_STATE]" at bounding box center [760, 268] width 692 height 19
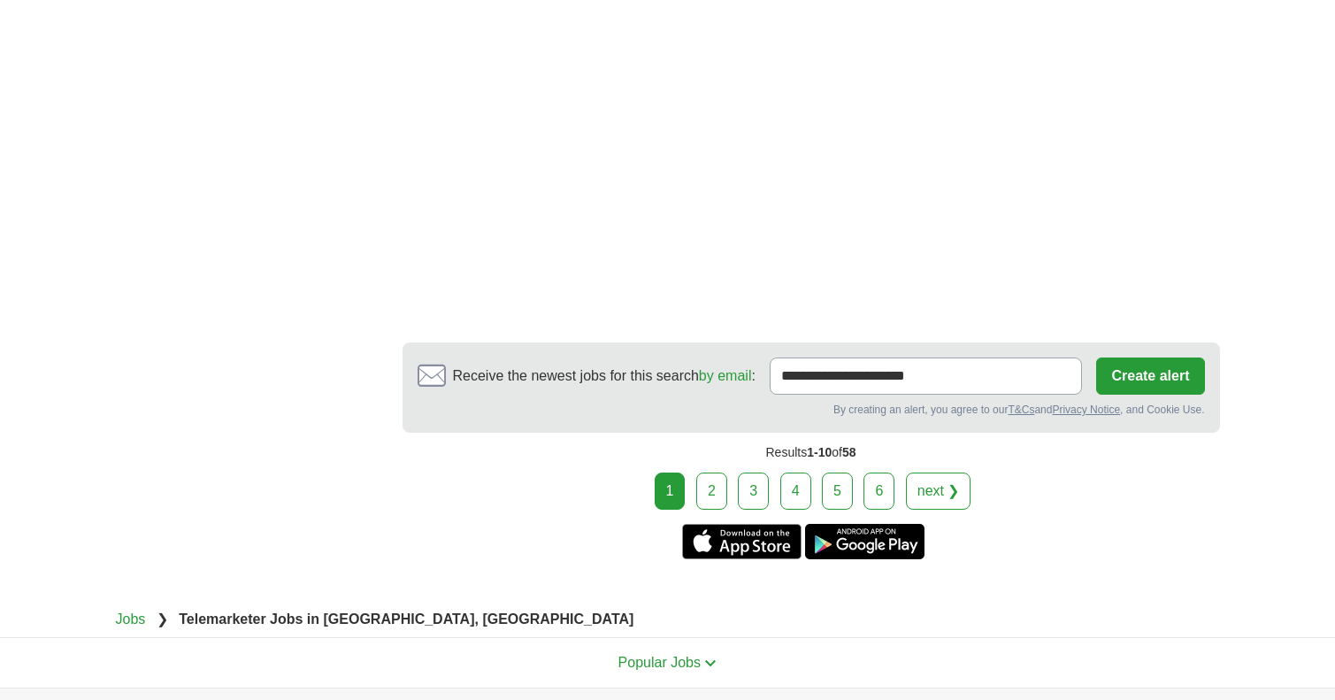
scroll to position [3097, 0]
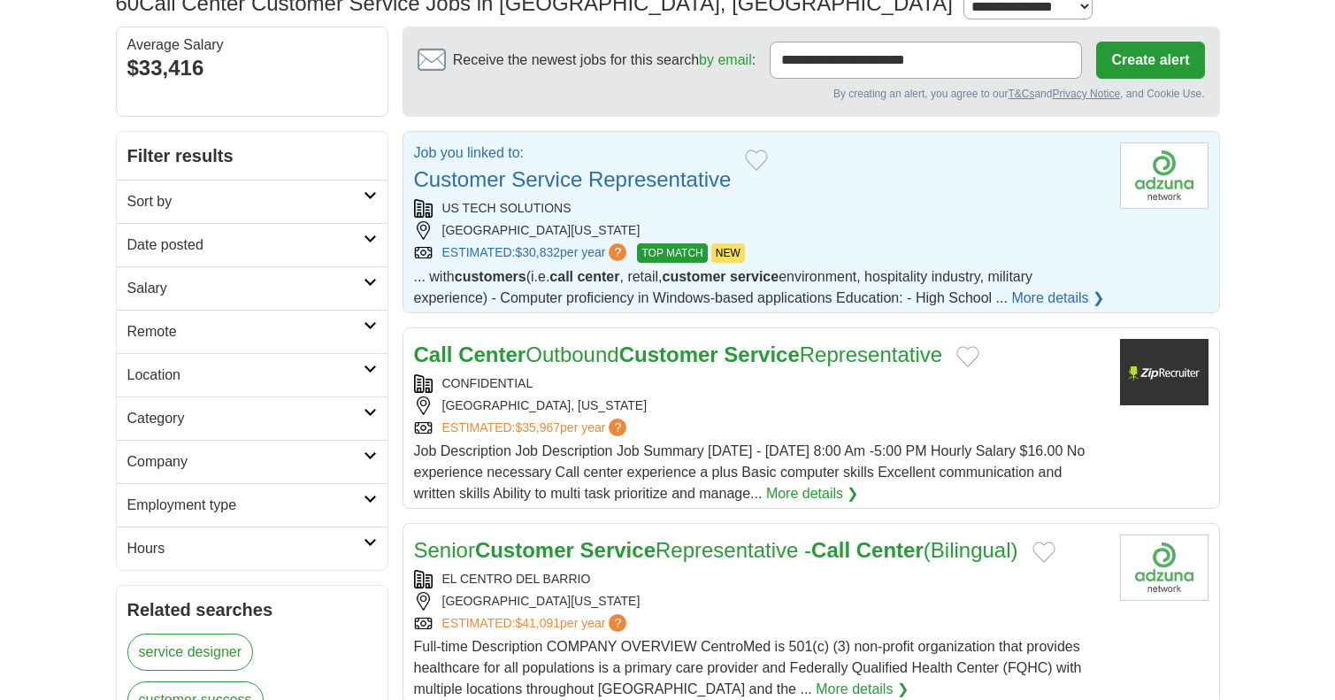
scroll to position [177, 0]
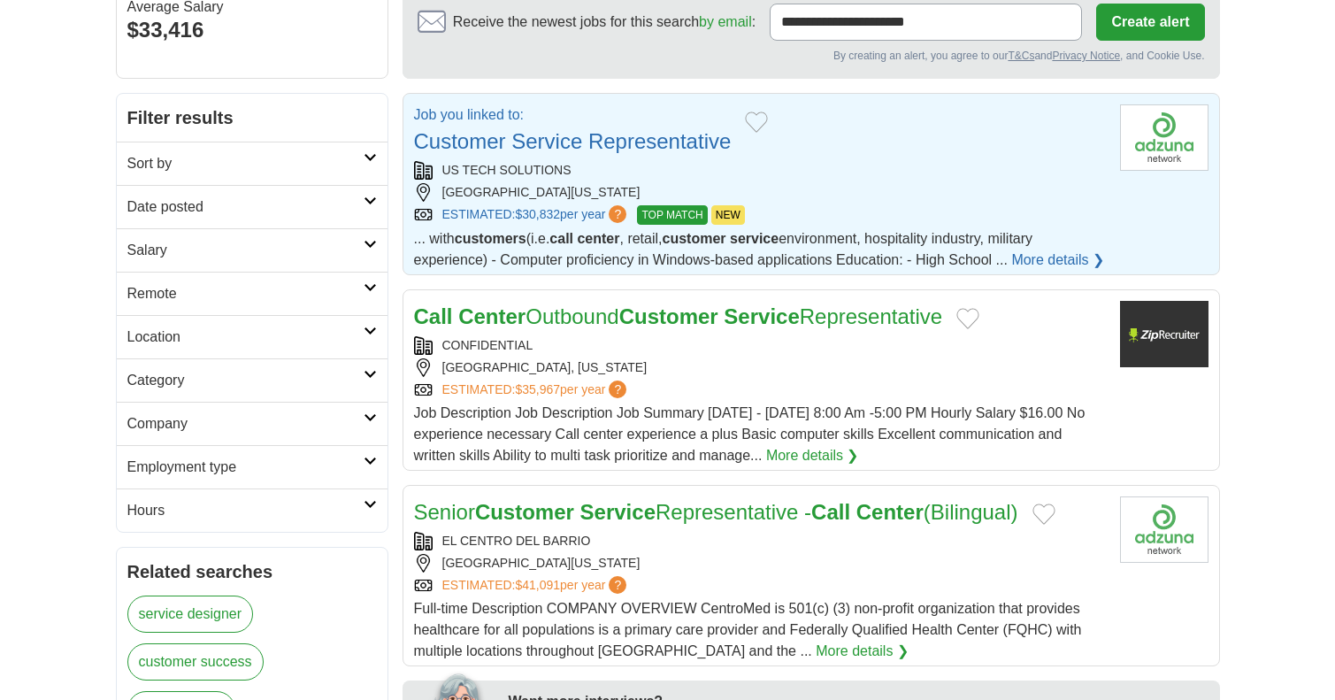
click at [722, 360] on div "[GEOGRAPHIC_DATA], [US_STATE]" at bounding box center [760, 367] width 692 height 19
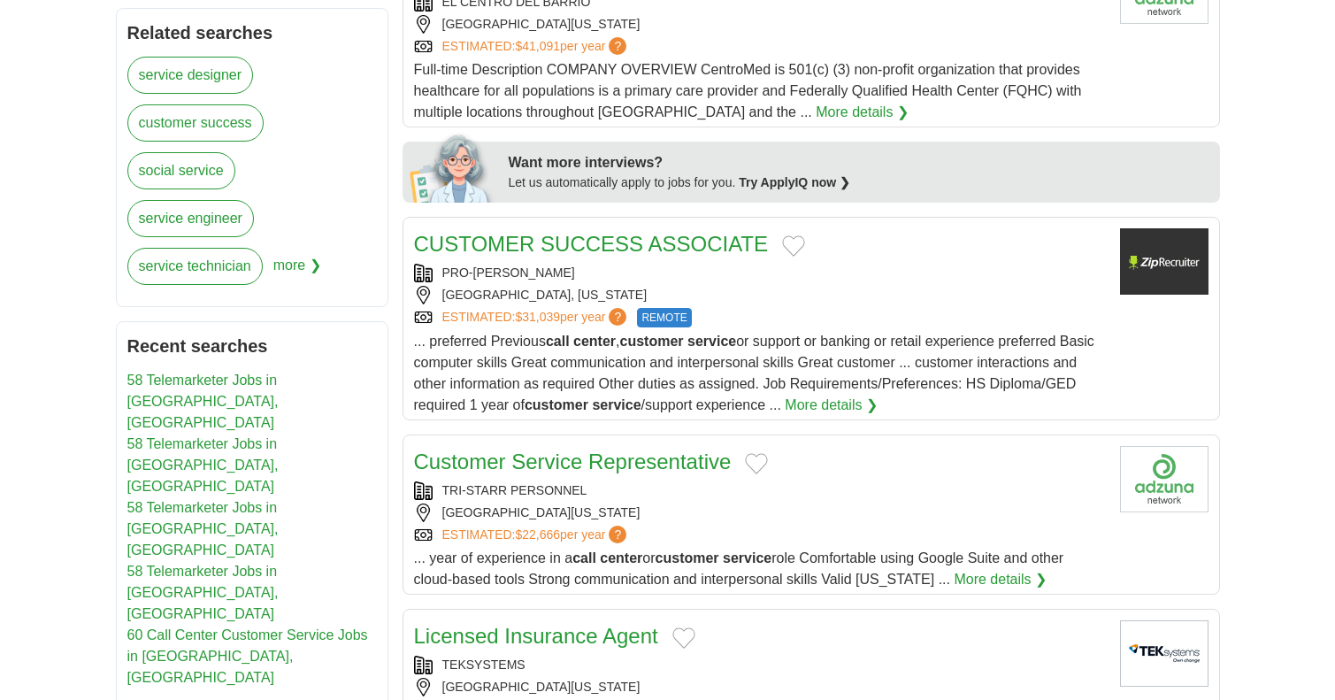
scroll to position [796, 0]
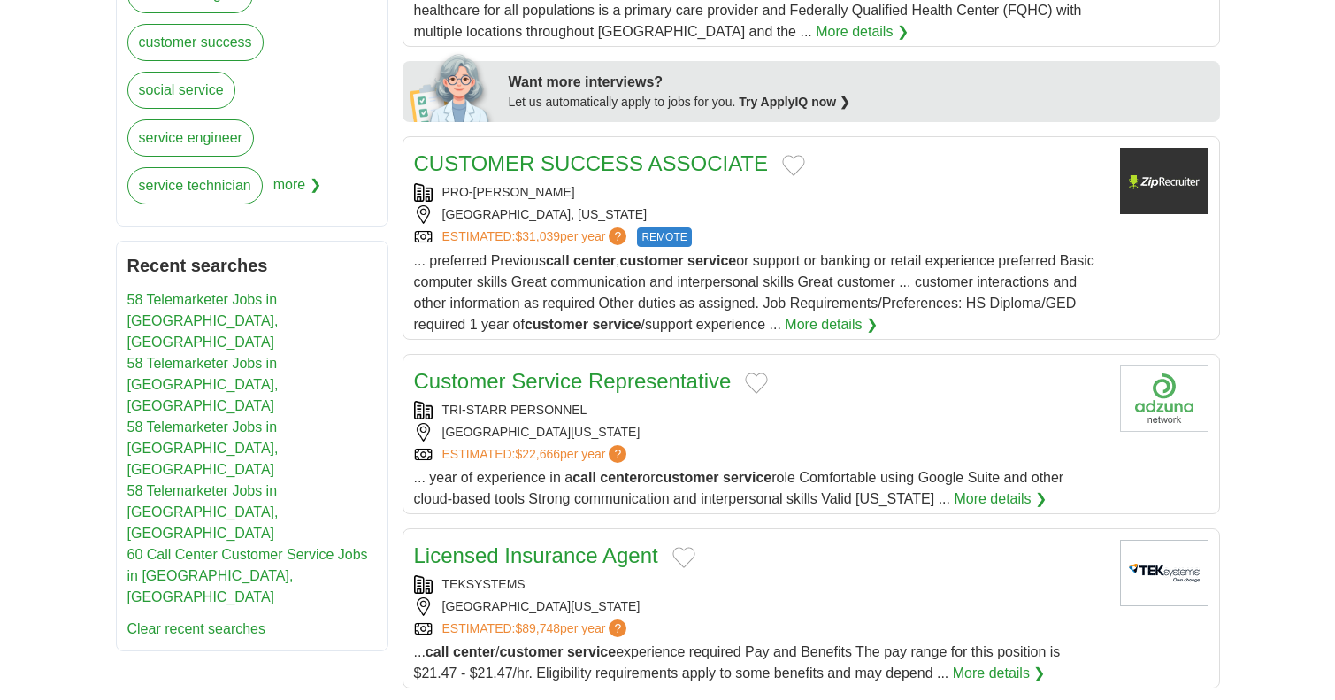
click at [745, 222] on div "[GEOGRAPHIC_DATA], [US_STATE]" at bounding box center [760, 214] width 692 height 19
click at [786, 171] on button "Add to favorite jobs" at bounding box center [793, 165] width 23 height 21
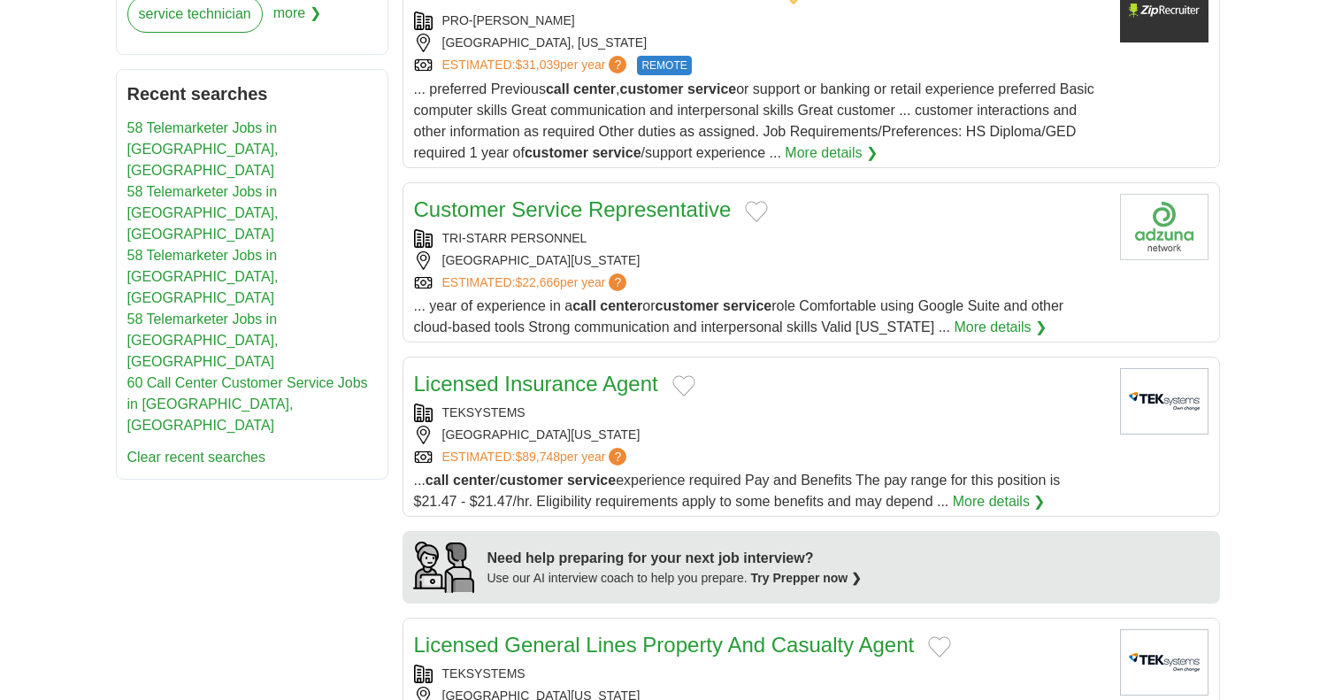
scroll to position [973, 0]
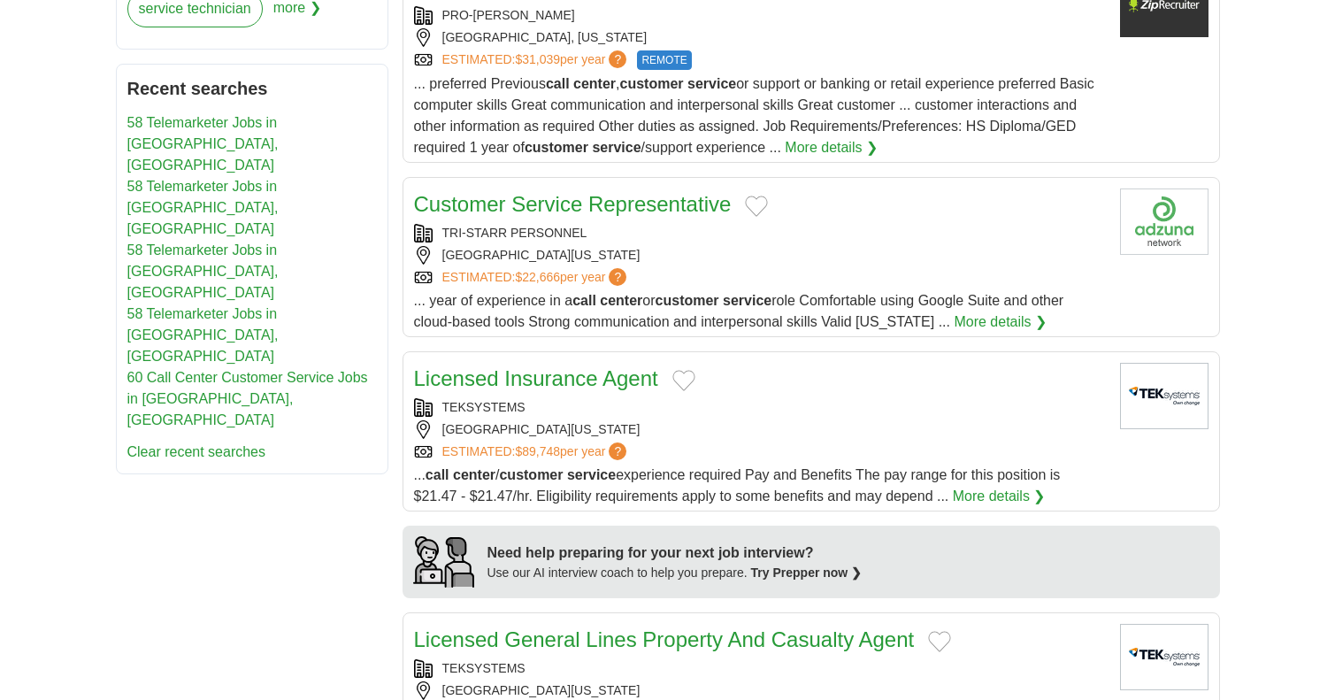
click at [725, 257] on div "[GEOGRAPHIC_DATA][US_STATE]" at bounding box center [760, 255] width 692 height 19
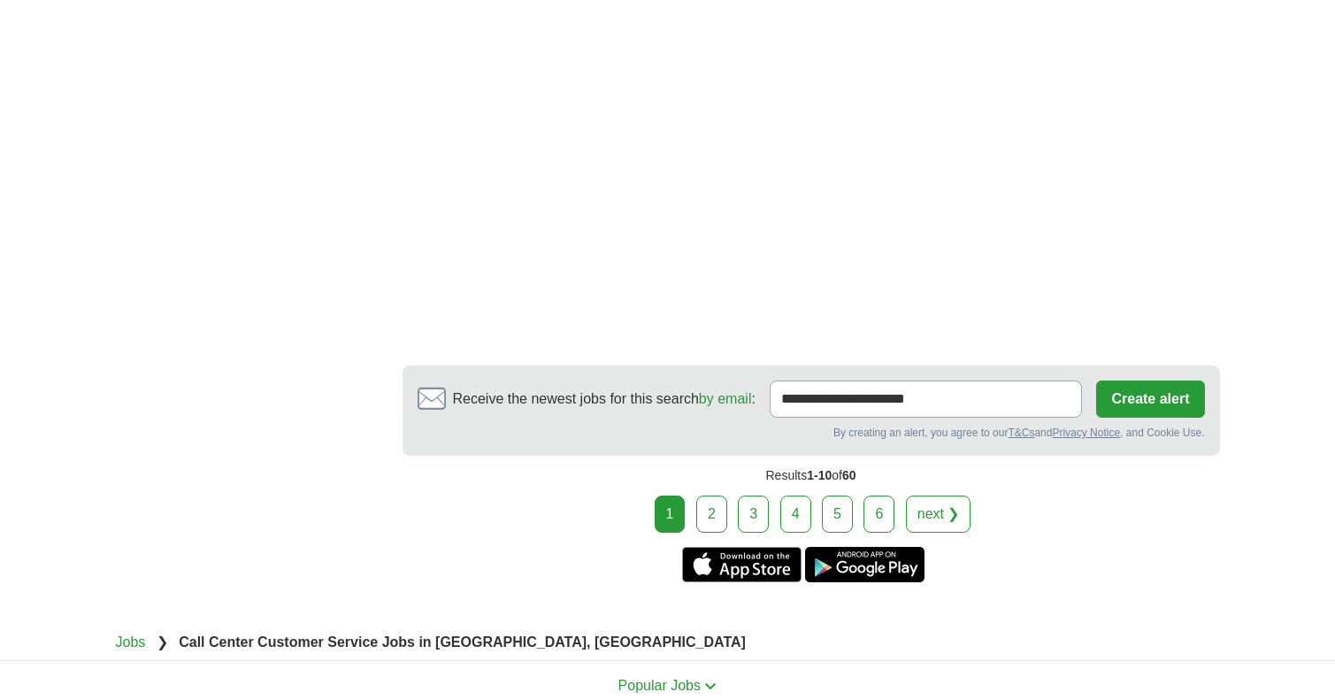
scroll to position [2566, 0]
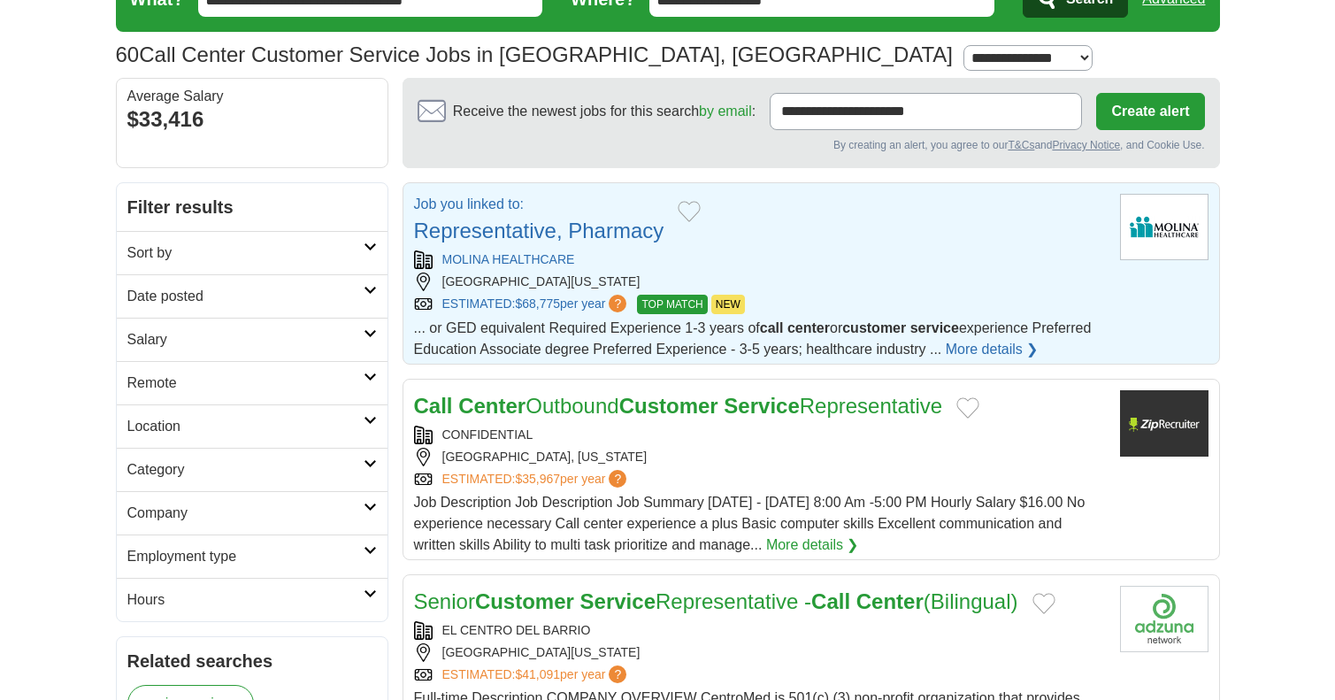
scroll to position [88, 0]
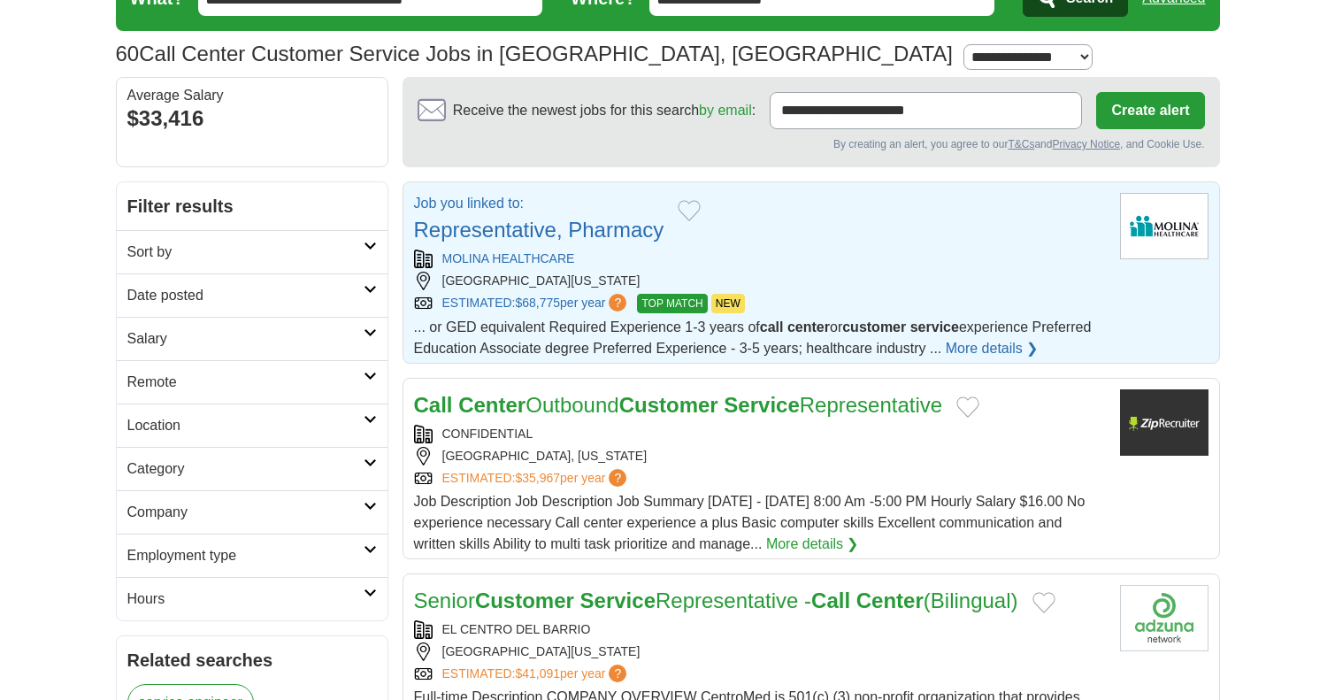
click at [980, 411] on button "Add to favorite jobs" at bounding box center [968, 406] width 23 height 21
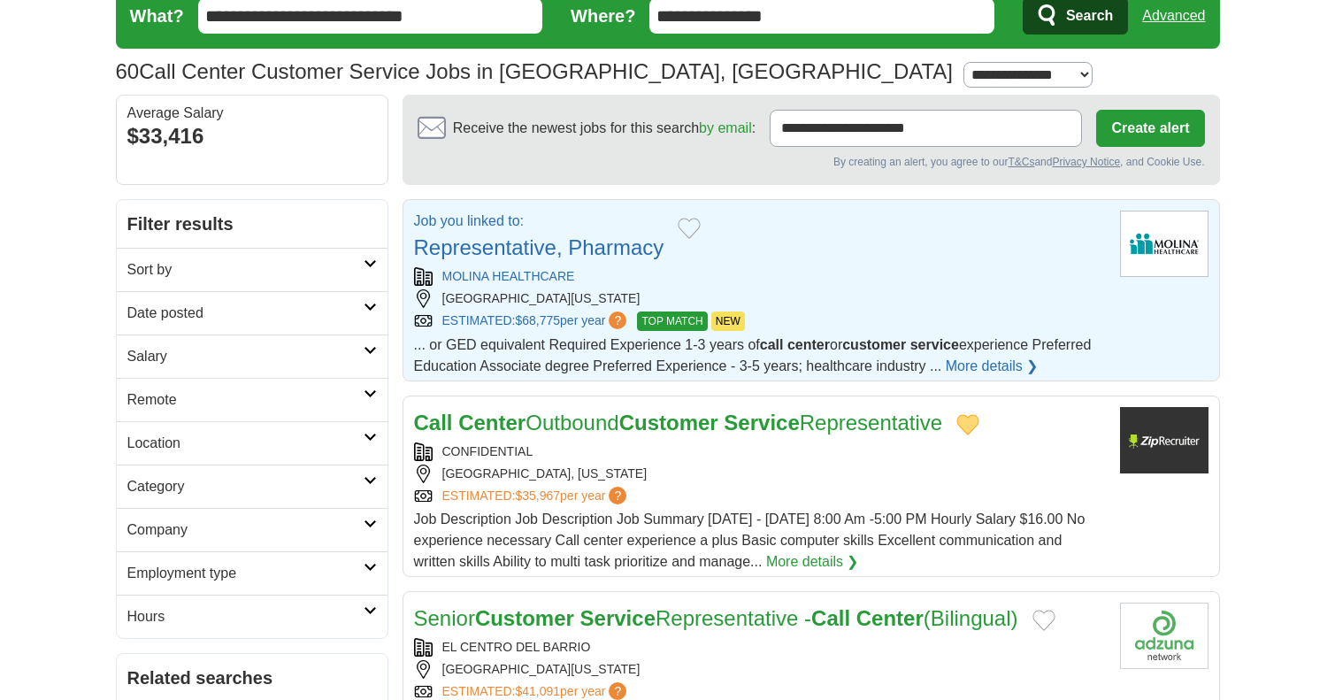
scroll to position [0, 0]
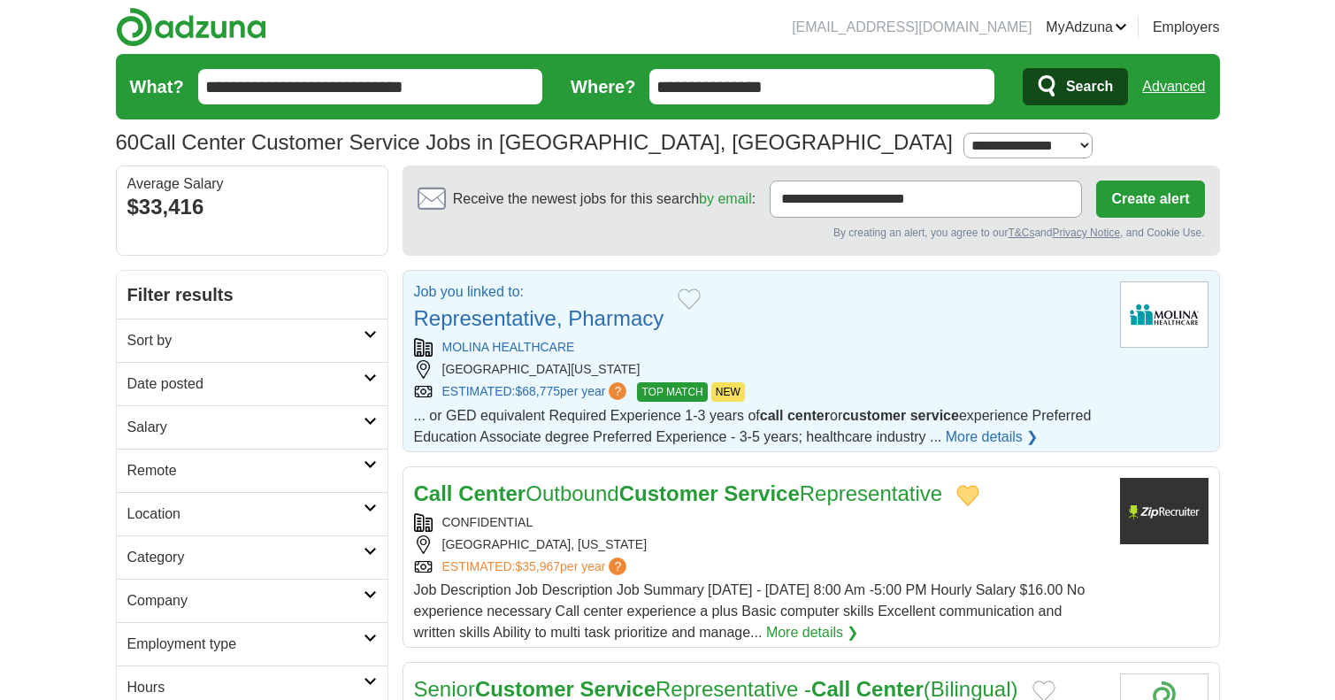
click at [790, 354] on div "MOLINA HEALTHCARE" at bounding box center [760, 347] width 692 height 19
